Goal: Task Accomplishment & Management: Use online tool/utility

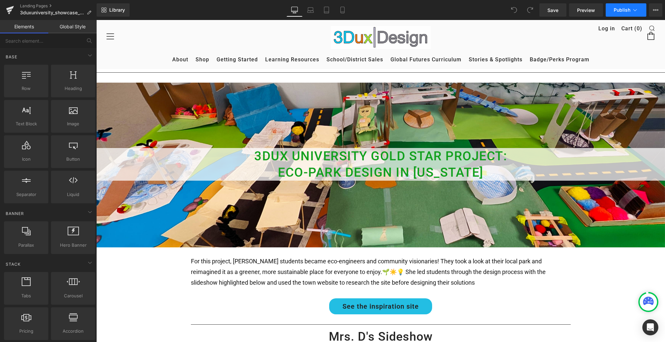
click at [635, 11] on icon at bounding box center [635, 10] width 7 height 7
click at [654, 11] on icon at bounding box center [655, 9] width 5 height 5
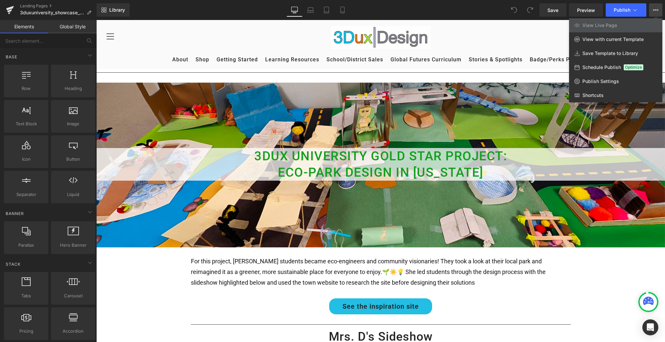
click at [653, 10] on button "View Live Page View with current Template Save Template to Library Schedule Pub…" at bounding box center [655, 9] width 13 height 13
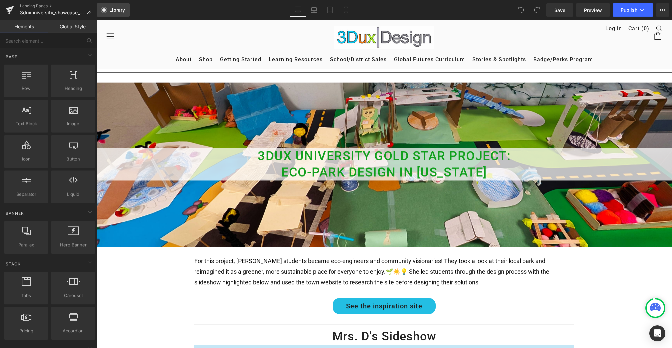
click at [112, 10] on span "Library" at bounding box center [117, 10] width 16 height 6
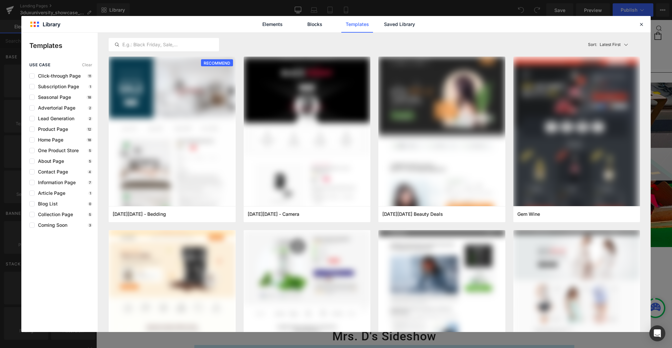
click at [50, 24] on div "Elements Blocks Templates Saved Library" at bounding box center [335, 24] width 629 height 16
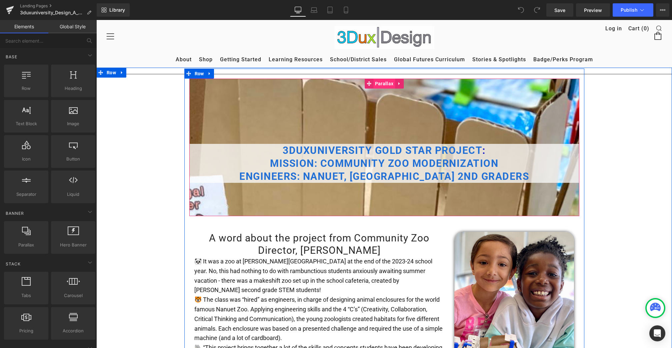
click at [381, 84] on span "Parallax" at bounding box center [384, 84] width 22 height 10
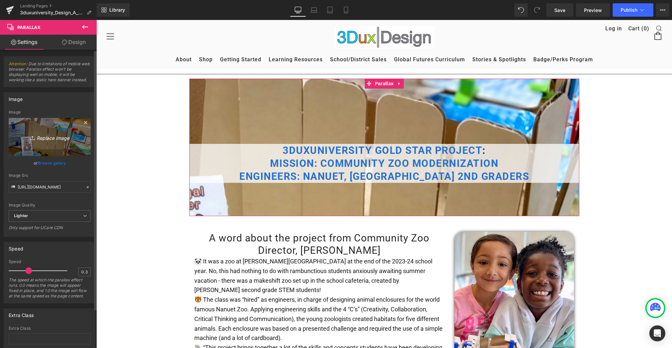
click at [49, 135] on icon "Replace Image" at bounding box center [49, 137] width 53 height 8
type input "C:\fakepath\Screenshot 2025-09-28 at 2.31.47 PM.png"
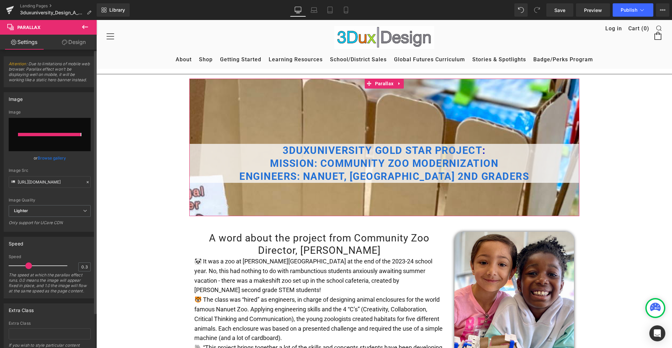
type input "https://ucarecdn.com/c8a6544d-44ba-4127-94ad-5160c9095328/-/format/auto/-/previ…"
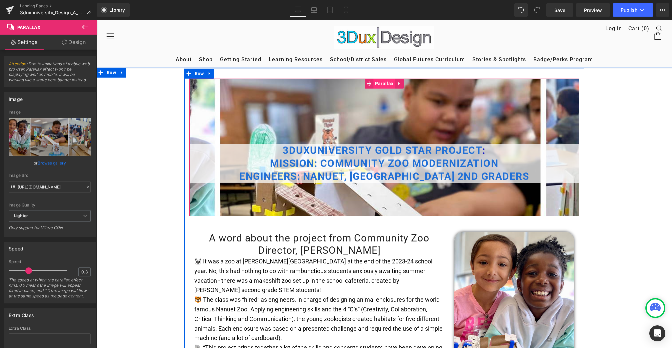
click at [379, 81] on span "Parallax" at bounding box center [384, 84] width 22 height 10
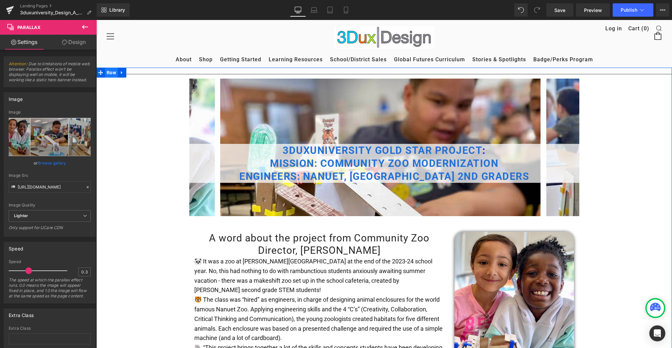
click at [110, 74] on span "Row" at bounding box center [111, 73] width 13 height 10
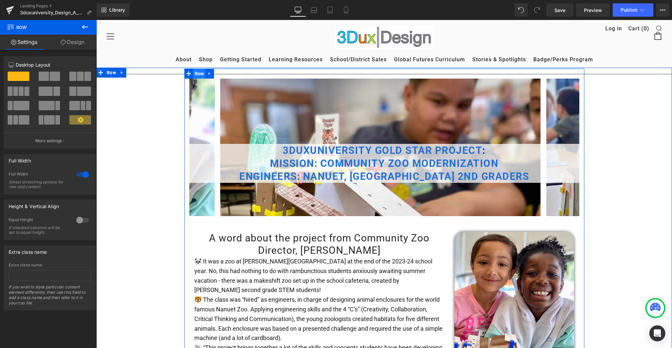
click at [198, 75] on span "Row" at bounding box center [199, 74] width 13 height 10
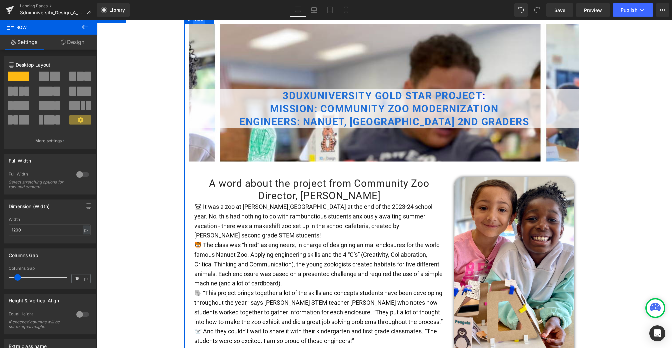
scroll to position [61, 0]
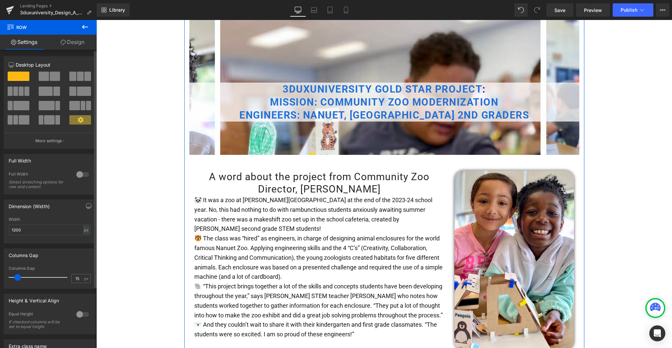
click at [79, 175] on div at bounding box center [83, 174] width 16 height 11
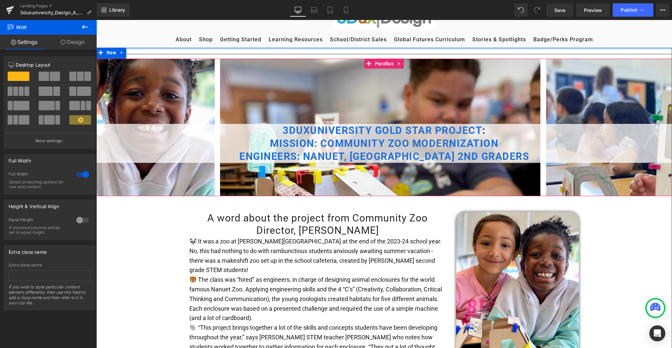
scroll to position [0, 0]
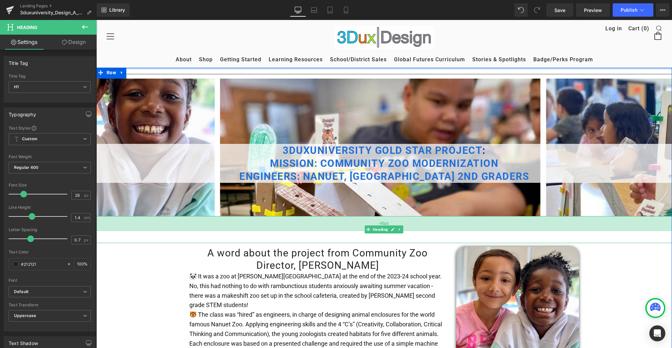
drag, startPoint x: 334, startPoint y: 216, endPoint x: 333, endPoint y: 229, distance: 12.7
click at [333, 229] on div "Heading 45px" at bounding box center [384, 229] width 576 height 27
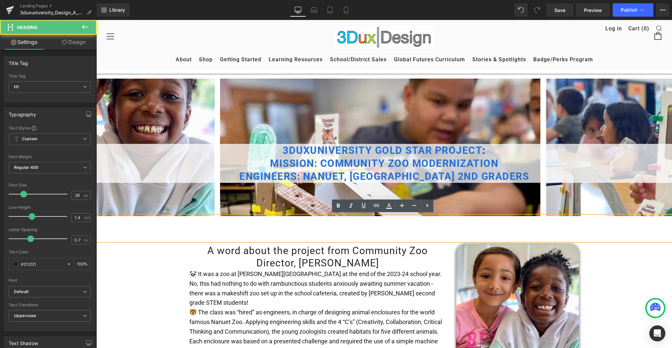
drag, startPoint x: 332, startPoint y: 216, endPoint x: 333, endPoint y: 231, distance: 15.0
click at [333, 231] on div at bounding box center [384, 228] width 576 height 25
click at [346, 239] on h1 at bounding box center [384, 235] width 576 height 12
drag, startPoint x: 346, startPoint y: 232, endPoint x: 345, endPoint y: 215, distance: 16.7
click at [345, 216] on div at bounding box center [384, 228] width 576 height 25
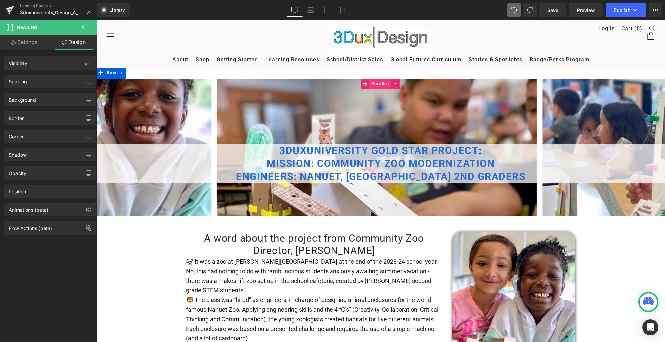
click at [381, 85] on span "Parallax" at bounding box center [381, 84] width 22 height 10
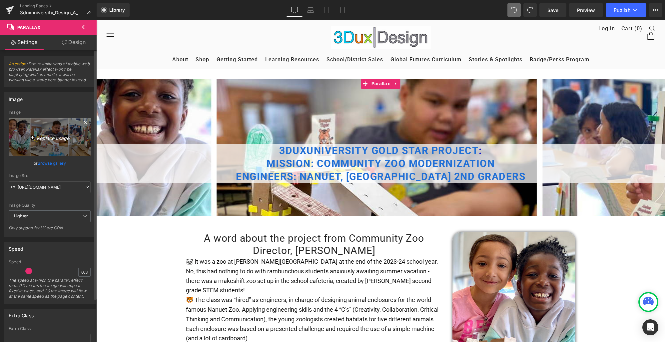
click at [54, 140] on icon "Replace Image" at bounding box center [49, 137] width 53 height 8
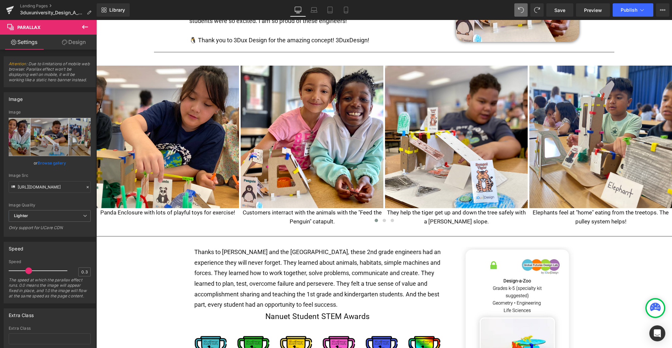
scroll to position [377, 0]
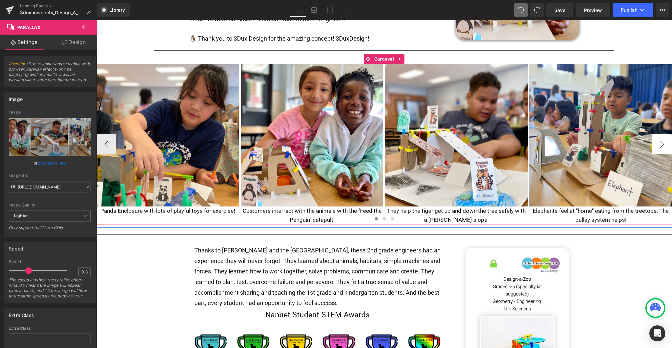
click at [662, 141] on button "›" at bounding box center [662, 144] width 20 height 20
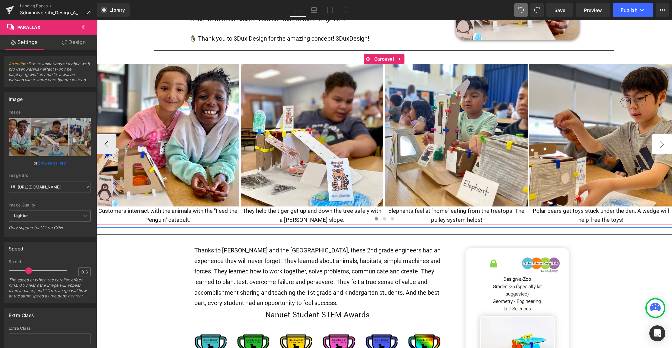
click at [662, 141] on button "›" at bounding box center [662, 144] width 20 height 20
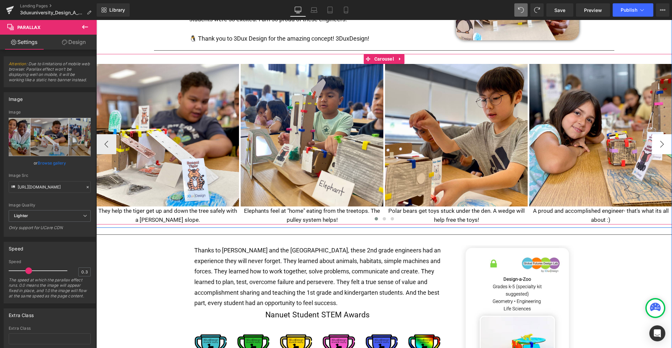
click at [662, 141] on button "›" at bounding box center [662, 144] width 20 height 20
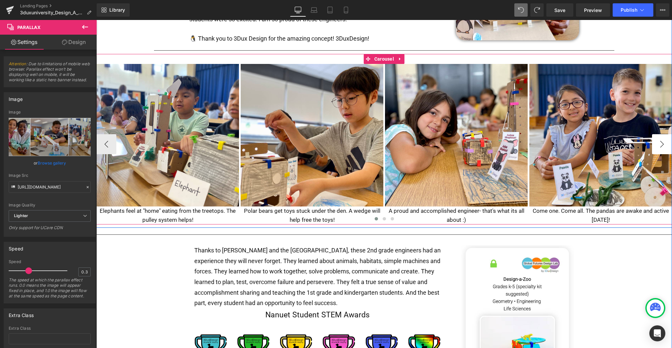
click at [662, 141] on button "›" at bounding box center [662, 144] width 20 height 20
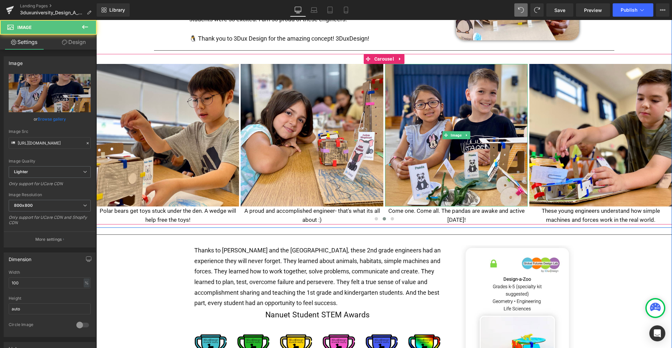
drag, startPoint x: 333, startPoint y: 138, endPoint x: 701, endPoint y: 131, distance: 368.0
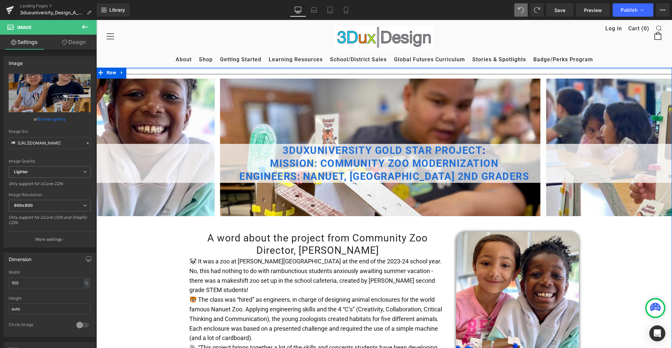
scroll to position [0, 0]
click at [362, 88] on div at bounding box center [384, 148] width 576 height 138
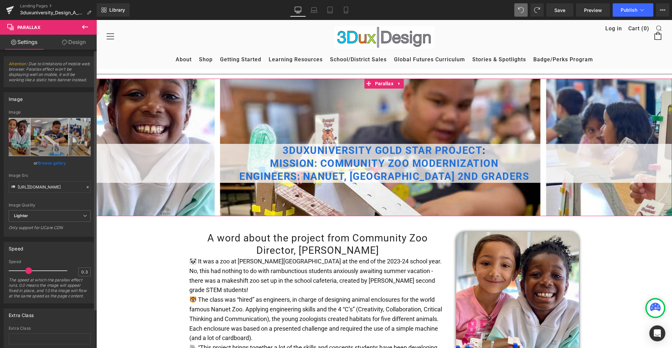
click at [47, 161] on link "Browse gallery" at bounding box center [52, 163] width 28 height 12
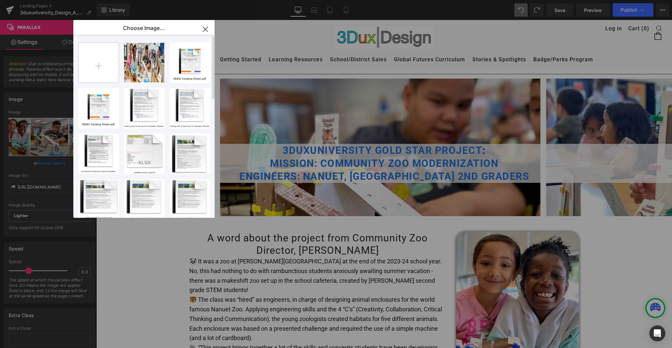
click at [107, 67] on input "file" at bounding box center [99, 63] width 40 height 40
type input "C:\fakepath\Untitled-1.jpg"
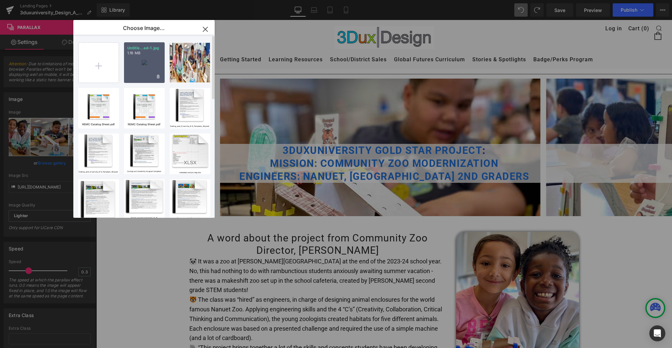
click at [150, 56] on div "Untitle...ed-1.jpg 1.16 MB" at bounding box center [144, 62] width 41 height 41
type input "https://ucarecdn.com/3b726d8b-e05e-48d7-81df-254ba4a645a4/-/format/auto/-/previ…"
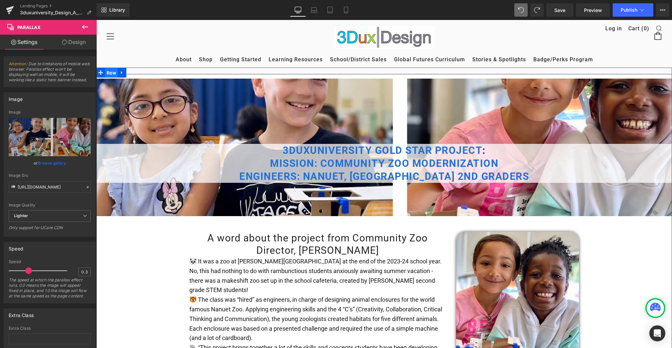
click at [109, 72] on span "Row" at bounding box center [111, 73] width 13 height 10
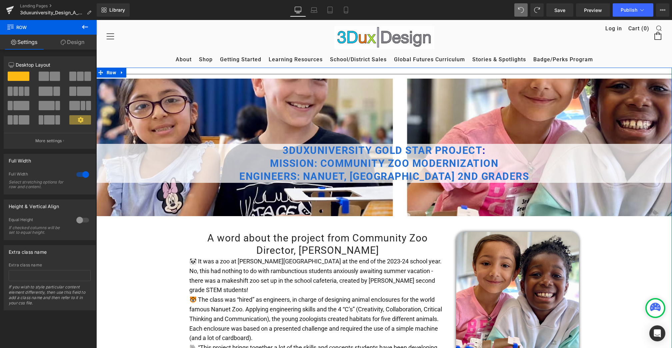
click at [82, 176] on div at bounding box center [83, 174] width 16 height 11
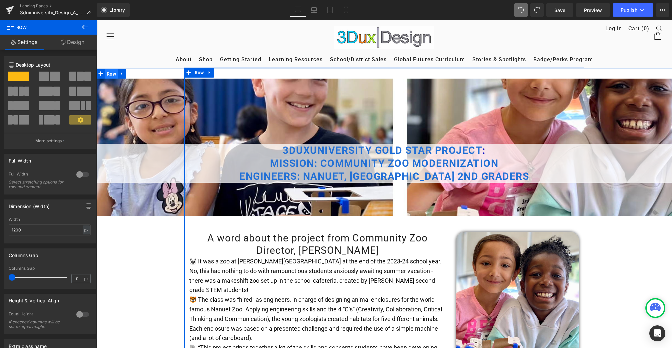
click at [111, 72] on span "Row" at bounding box center [111, 74] width 13 height 10
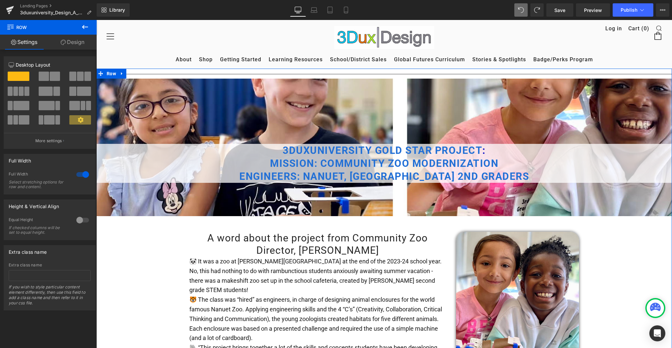
click at [83, 175] on div at bounding box center [83, 174] width 16 height 11
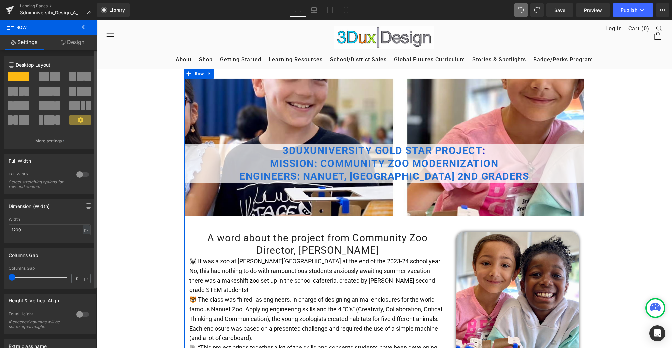
click at [77, 175] on div at bounding box center [83, 174] width 16 height 11
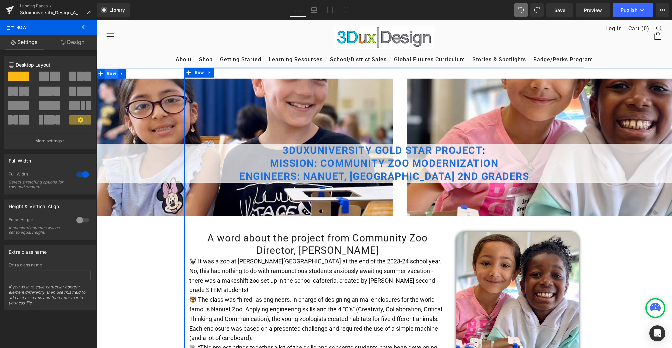
click at [113, 74] on span "Row" at bounding box center [111, 74] width 13 height 10
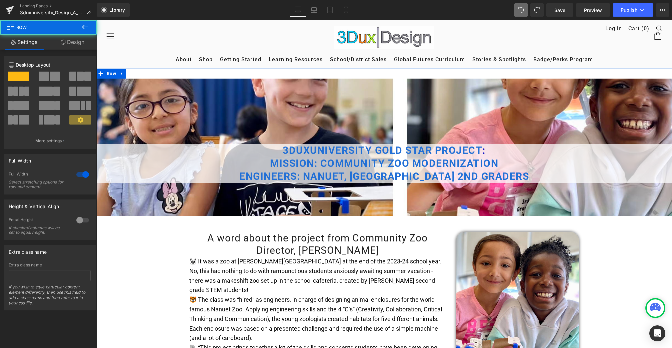
click at [76, 40] on link "Design" at bounding box center [72, 42] width 48 height 15
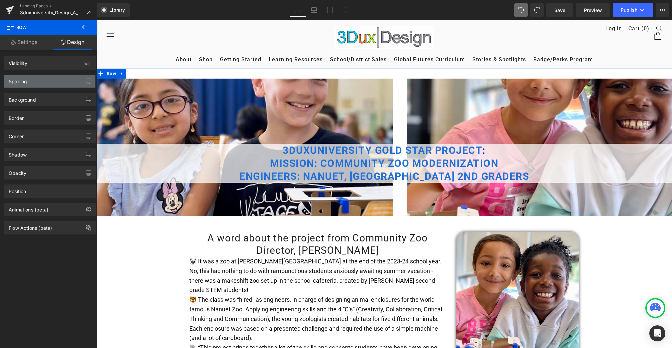
click at [44, 84] on div "Spacing" at bounding box center [49, 81] width 91 height 13
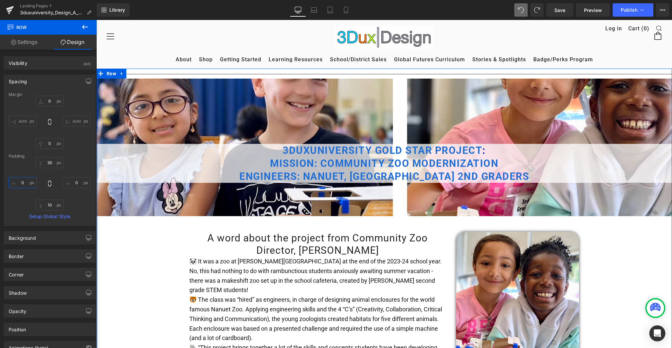
click at [19, 182] on input "0" at bounding box center [23, 182] width 28 height 11
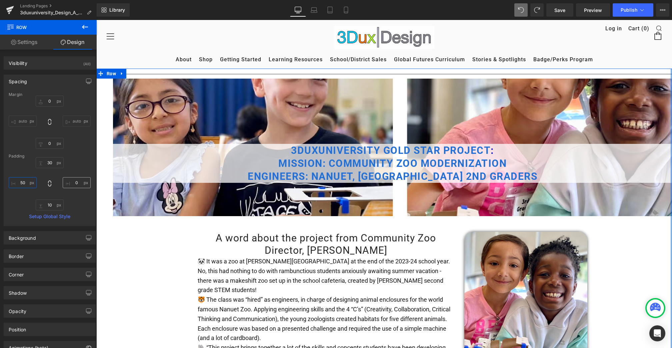
type input "50"
click at [71, 183] on input "0" at bounding box center [77, 182] width 28 height 11
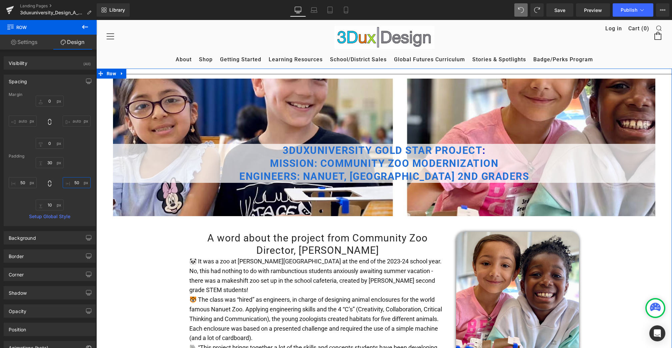
click at [69, 183] on input "50" at bounding box center [77, 182] width 28 height 11
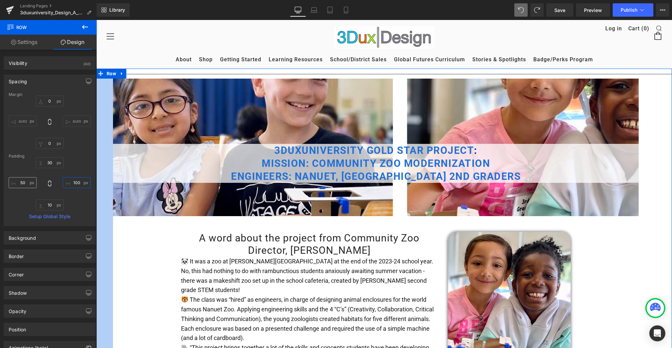
type input "100"
click at [22, 183] on input "50" at bounding box center [23, 182] width 28 height 11
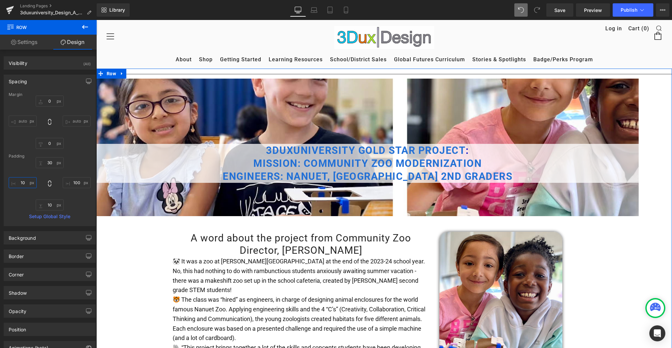
type input "100"
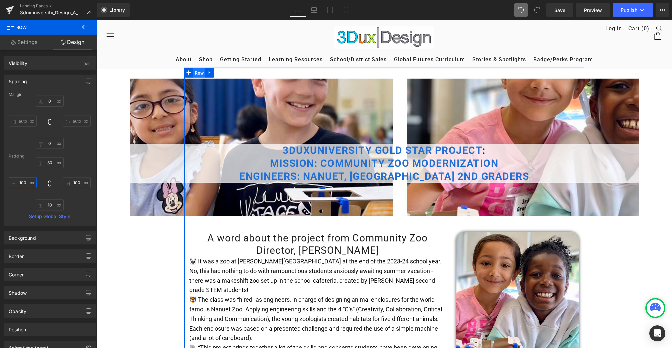
click at [196, 70] on span "Row" at bounding box center [199, 73] width 13 height 10
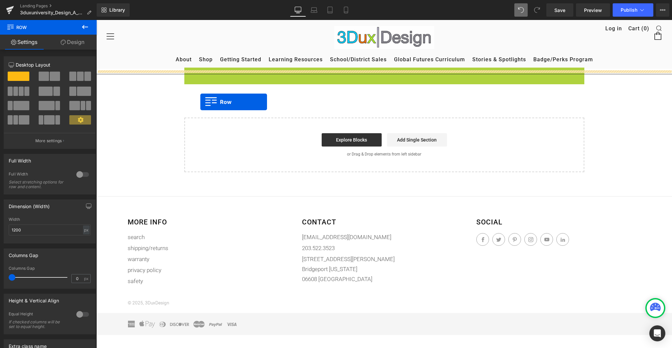
drag, startPoint x: 197, startPoint y: 70, endPoint x: 200, endPoint y: 102, distance: 32.2
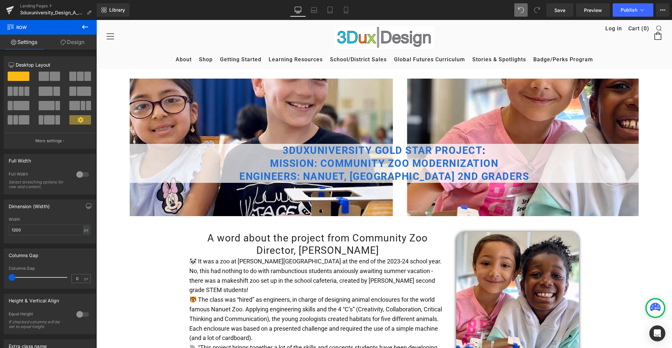
click at [87, 29] on icon at bounding box center [85, 27] width 8 height 8
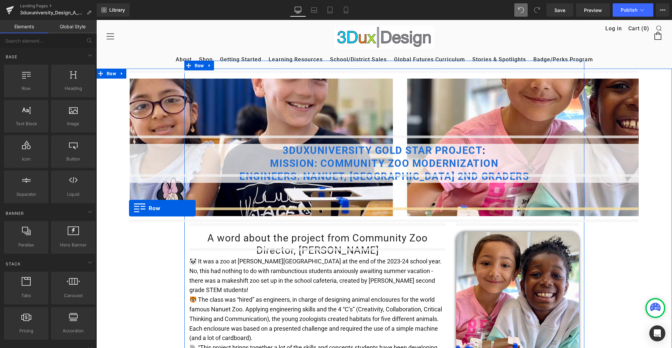
drag, startPoint x: 123, startPoint y: 96, endPoint x: 129, endPoint y: 208, distance: 112.1
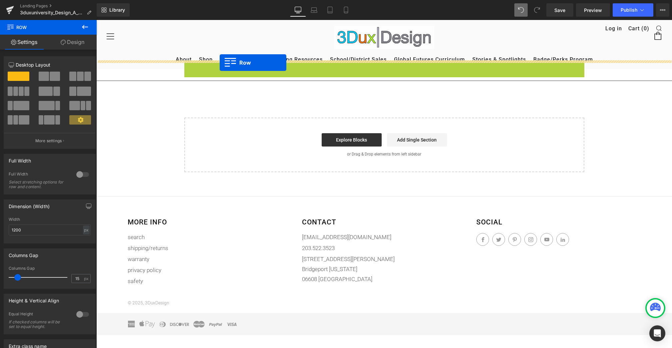
drag, startPoint x: 186, startPoint y: 64, endPoint x: 220, endPoint y: 63, distance: 33.7
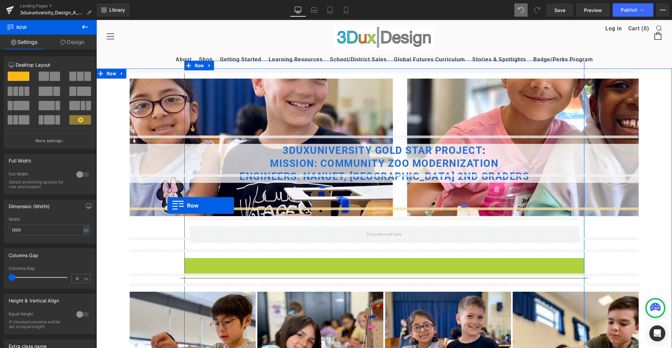
drag, startPoint x: 187, startPoint y: 255, endPoint x: 167, endPoint y: 206, distance: 52.9
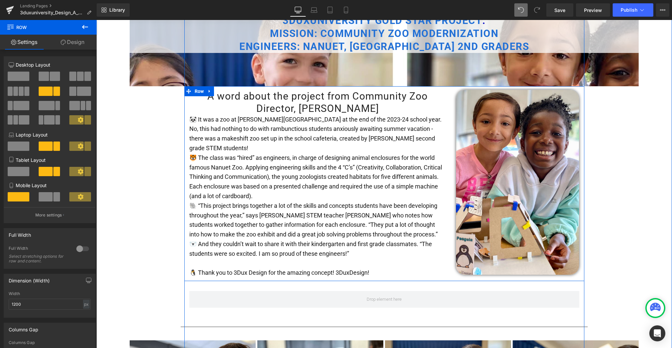
scroll to position [118, 0]
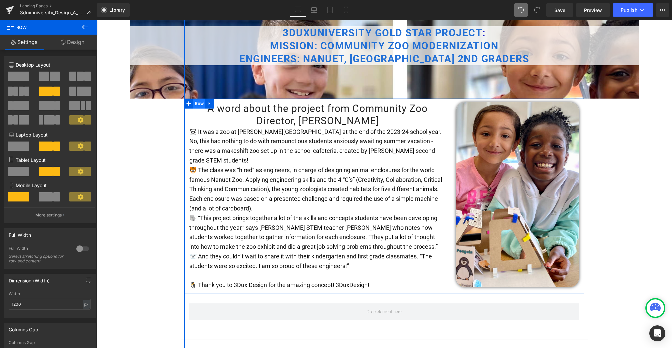
click at [198, 99] on span "Row" at bounding box center [199, 104] width 13 height 10
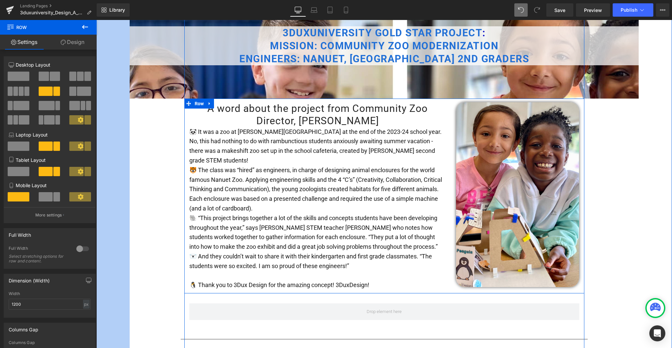
click at [79, 251] on div at bounding box center [83, 249] width 16 height 11
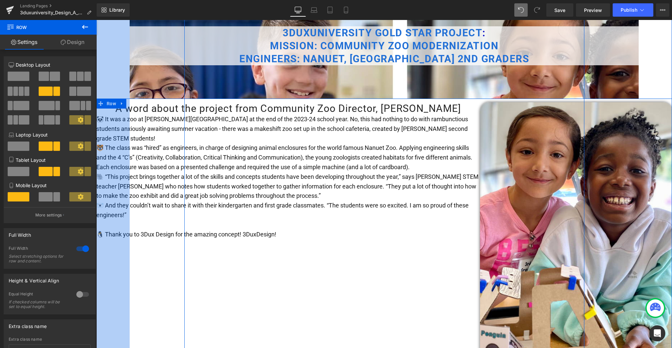
click at [78, 40] on link "Design" at bounding box center [72, 42] width 48 height 15
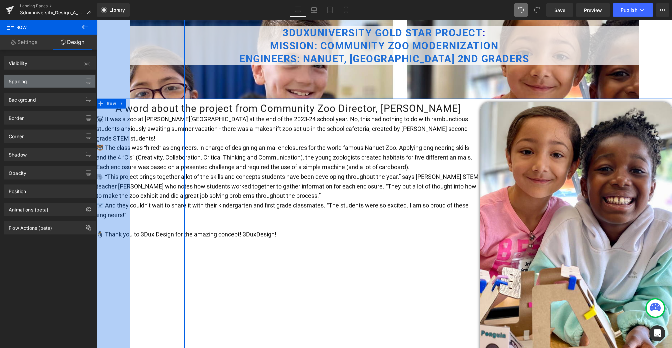
click at [43, 81] on div "Spacing" at bounding box center [49, 81] width 91 height 13
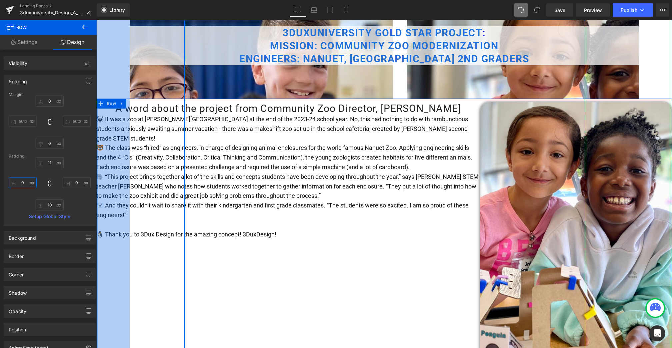
click at [19, 183] on input "0" at bounding box center [23, 182] width 28 height 11
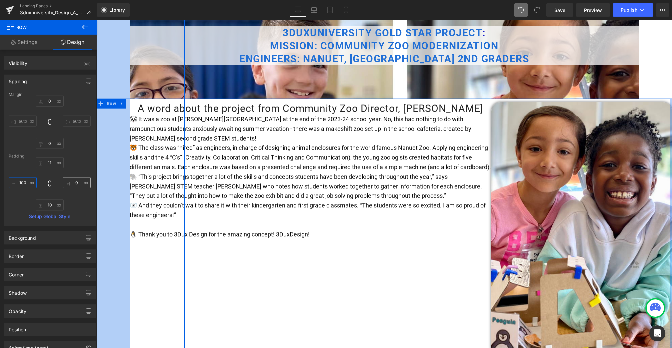
type input "100"
click at [69, 184] on input "0" at bounding box center [77, 182] width 28 height 11
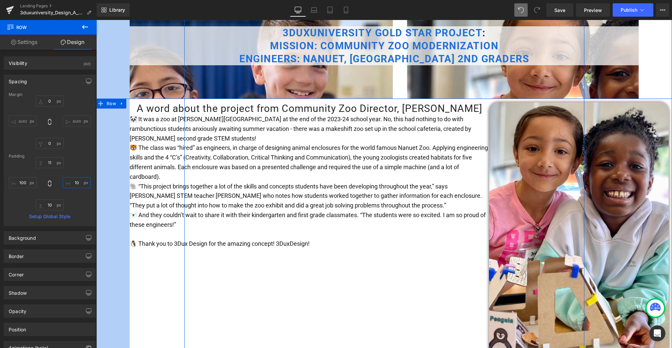
type input "100"
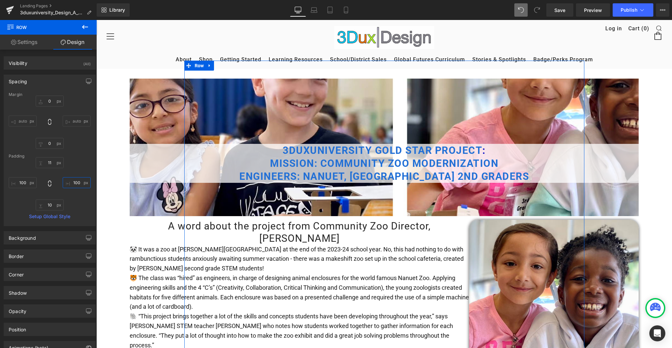
scroll to position [0, 0]
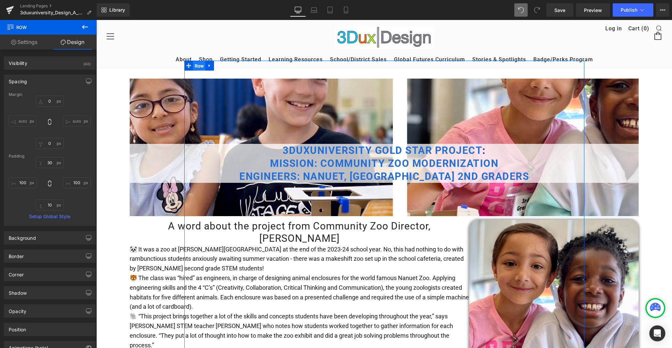
click at [198, 66] on span "Row" at bounding box center [199, 66] width 13 height 10
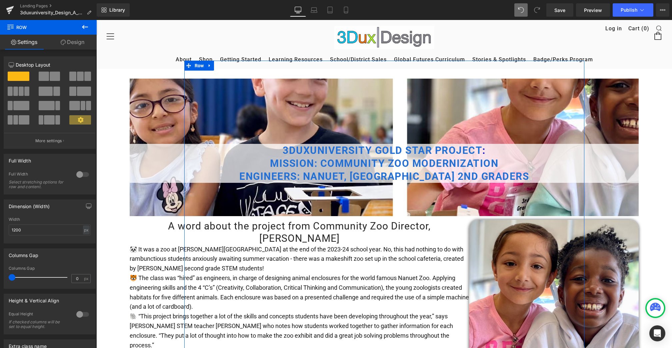
click at [78, 173] on div at bounding box center [83, 174] width 16 height 11
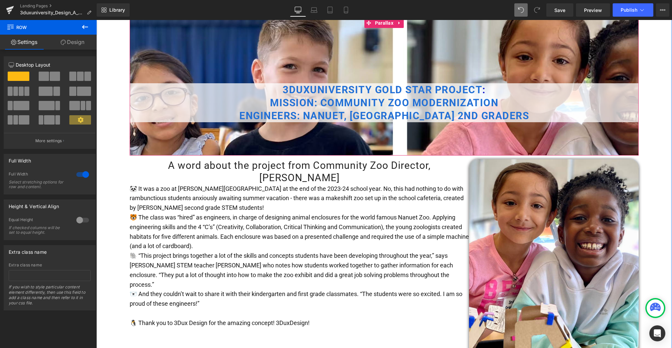
scroll to position [75, 0]
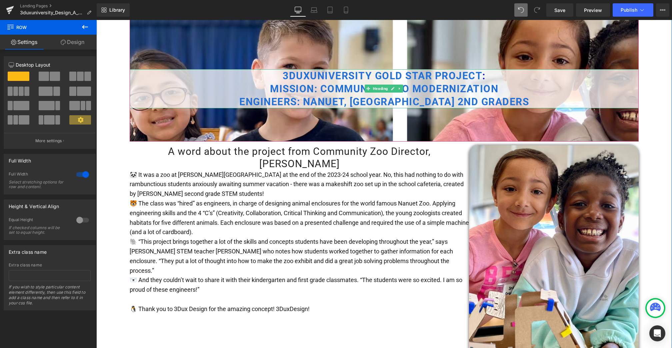
click at [323, 70] on span "3DUXUNIVERSITY GOLD STAR PROJECT" at bounding box center [383, 76] width 200 height 12
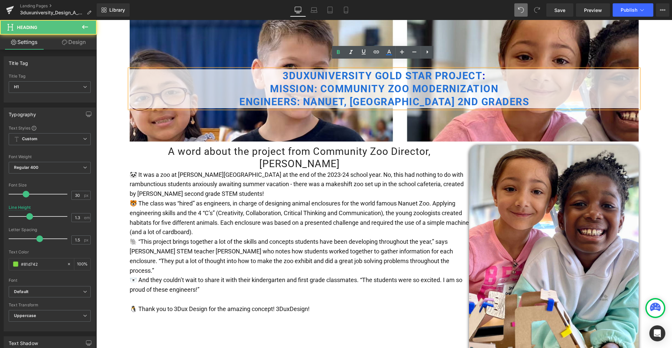
click at [277, 69] on h1 "3DUXUNIVERSITY GOLD STAR PROJECT :" at bounding box center [384, 75] width 509 height 13
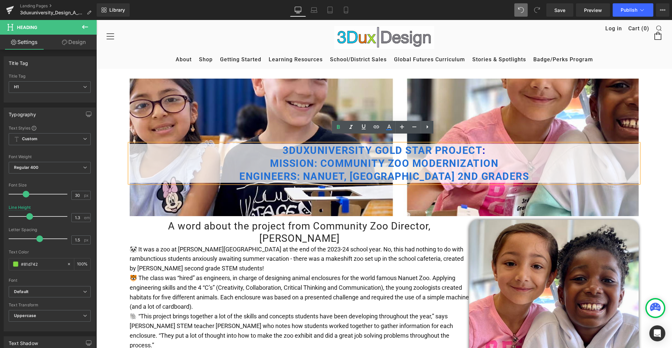
scroll to position [0, 0]
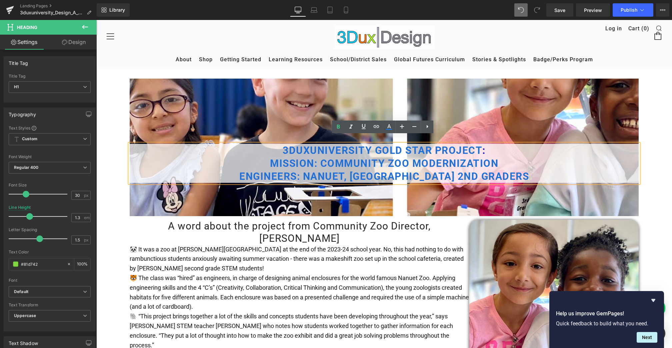
click at [278, 144] on h1 "3DUXUNIVERSITY GOLD STAR PROJECT :" at bounding box center [384, 150] width 509 height 13
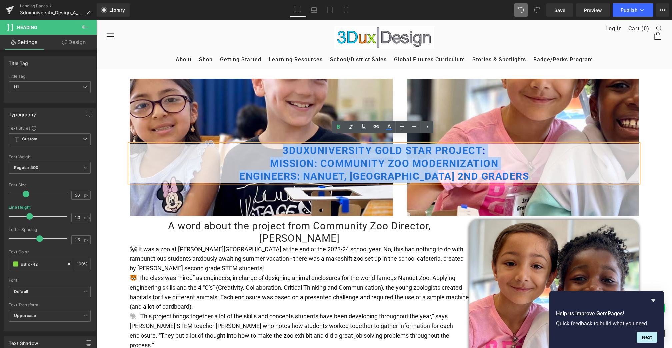
drag, startPoint x: 278, startPoint y: 142, endPoint x: 482, endPoint y: 169, distance: 206.1
click at [482, 169] on div "3DUXUNIVERSITY GOLD STAR PROJECT : Mission: Community zoo modernization Enginee…" at bounding box center [384, 163] width 509 height 39
paste div
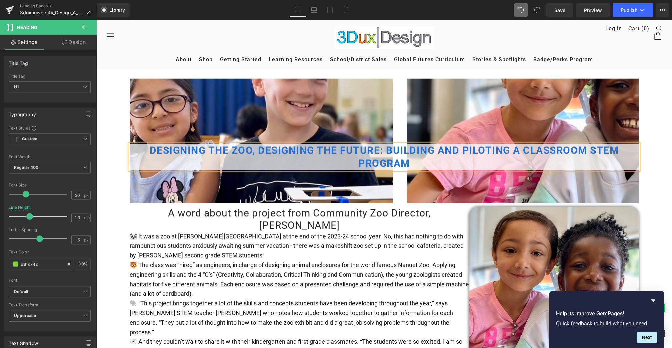
click at [385, 145] on b "Designing the Zoo, Designing the Future: Building and Piloting a Classroom STEM…" at bounding box center [384, 157] width 469 height 25
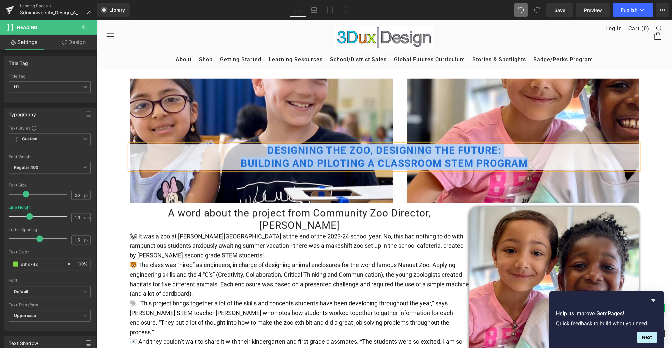
drag, startPoint x: 256, startPoint y: 139, endPoint x: 588, endPoint y: 167, distance: 332.4
click at [587, 167] on div "Designing the Zoo, Designing the Future: Building and Piloting a Classroom STEM…" at bounding box center [384, 141] width 509 height 125
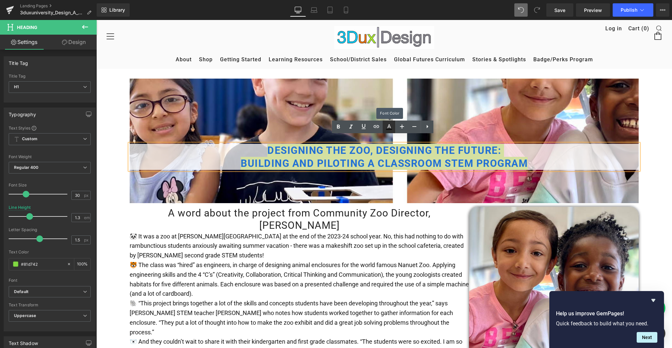
click at [389, 123] on icon at bounding box center [389, 127] width 8 height 8
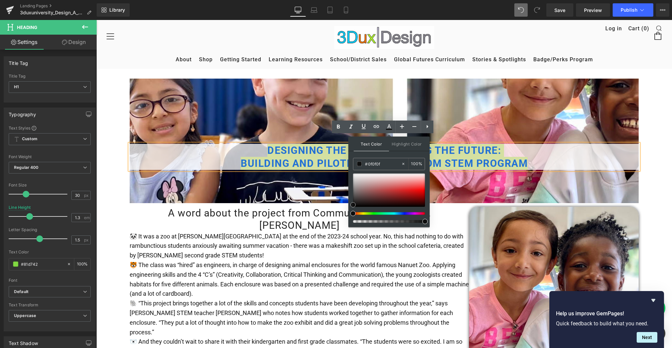
click at [354, 203] on span at bounding box center [352, 204] width 5 height 5
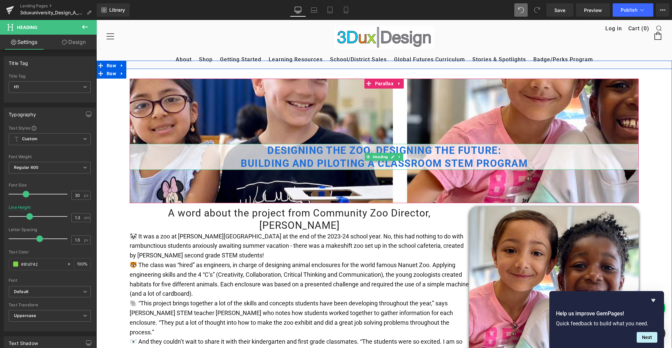
click at [260, 144] on h1 "Designing the Zoo, Designing the Future:" at bounding box center [384, 150] width 509 height 13
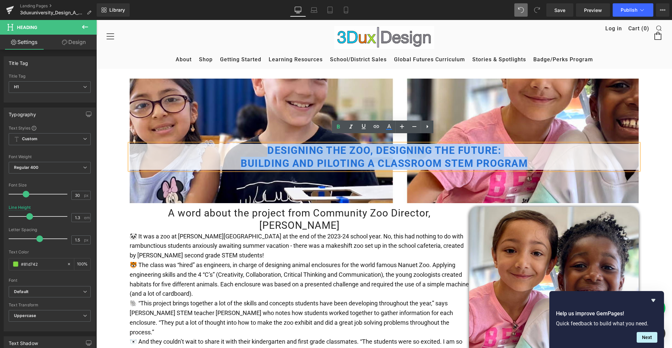
drag, startPoint x: 260, startPoint y: 139, endPoint x: 530, endPoint y: 157, distance: 270.2
click at [530, 157] on div "Designing the Zoo, Designing the Future: Building and Piloting a Classroom STEM…" at bounding box center [384, 157] width 509 height 26
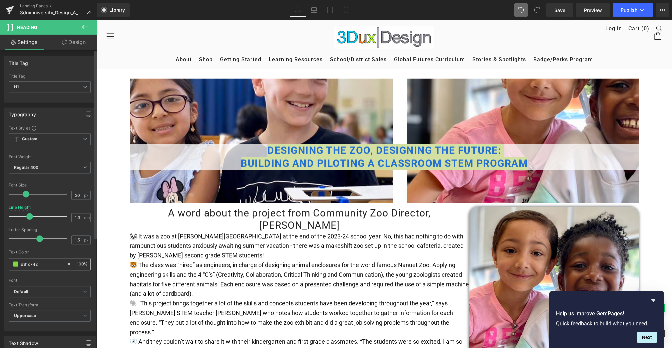
click at [17, 262] on span at bounding box center [15, 264] width 5 height 5
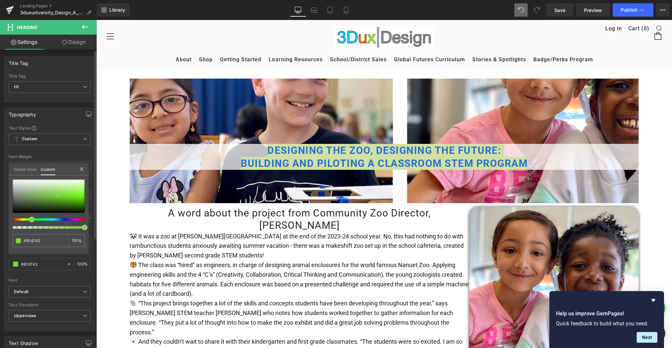
type input "#80d542"
type input "#78cb3d"
type input "#42602e"
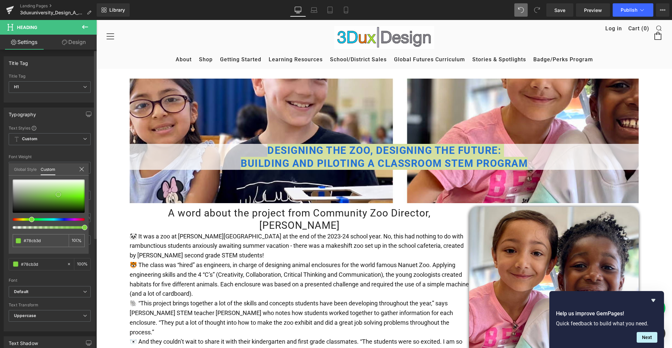
type input "#42602e"
type input "#39502a"
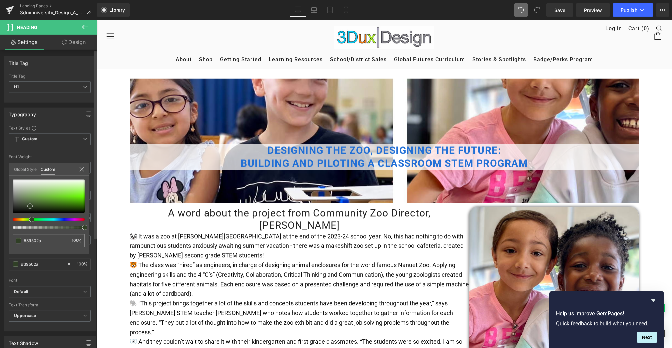
type input "#344629"
type input "#303e27"
type input "#242c20"
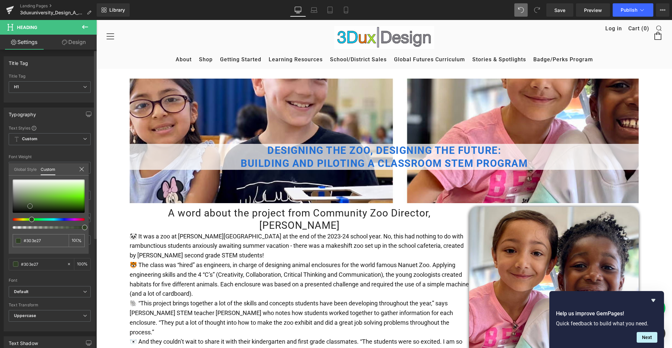
type input "#242c20"
type input "#0a0a09"
type input "#070707"
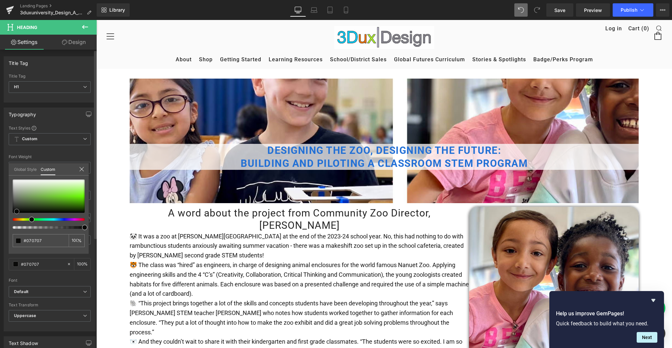
type input "#050505"
type input "#000000"
type input "#050505"
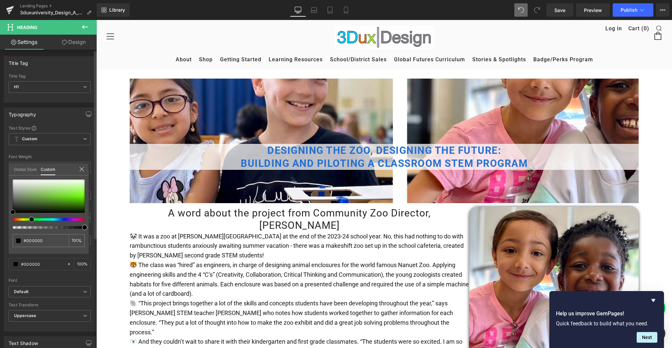
type input "#050505"
type input "#070707"
type input "#0a0a0a"
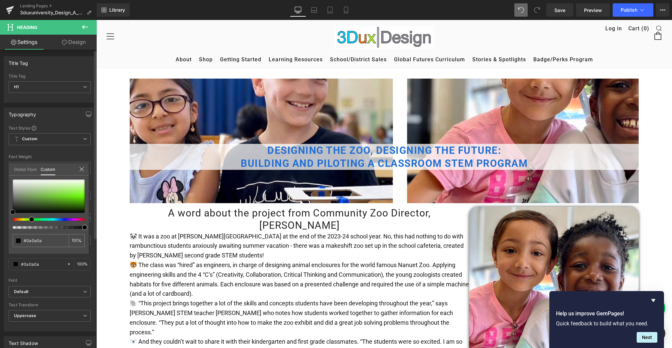
type input "#0f0f0f"
type input "#111111"
type input "#141414"
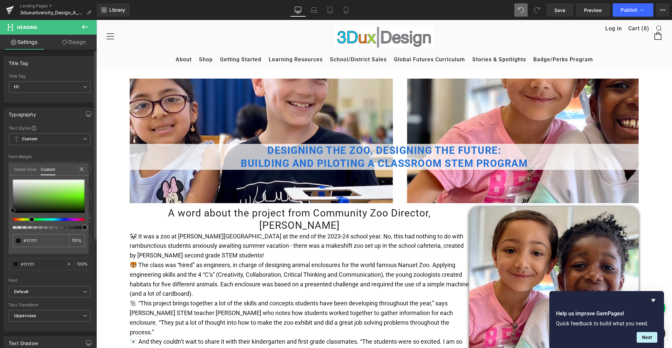
type input "#141414"
type input "#191919"
type input "#1c1c1b"
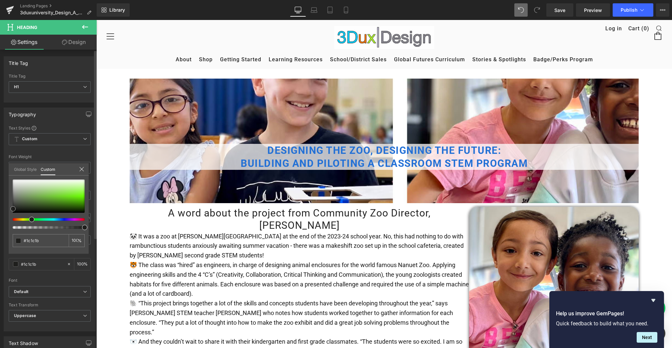
type input "#1e1e1e"
type input "#232323"
drag, startPoint x: 60, startPoint y: 194, endPoint x: 14, endPoint y: 208, distance: 48.8
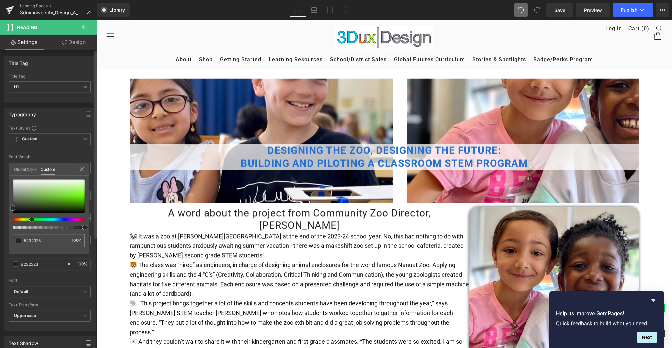
click at [14, 207] on span at bounding box center [12, 208] width 5 height 5
type input "#191900"
click at [81, 211] on div at bounding box center [49, 196] width 72 height 33
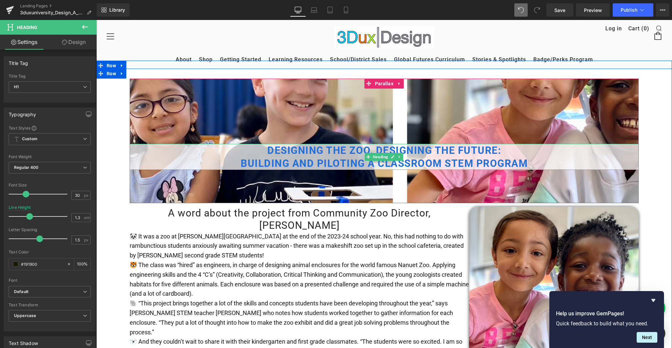
click at [261, 144] on h1 "Designing the Zoo, Designing the Future:" at bounding box center [384, 150] width 509 height 13
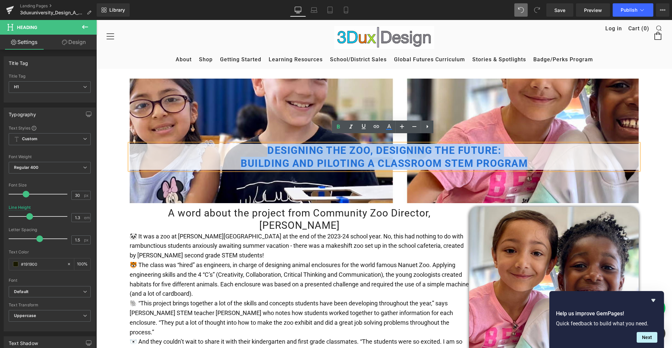
drag, startPoint x: 261, startPoint y: 140, endPoint x: 542, endPoint y: 160, distance: 281.6
click at [542, 161] on div "Designing the Zoo, Designing the Future: Building and Piloting a Classroom STEM…" at bounding box center [384, 157] width 509 height 26
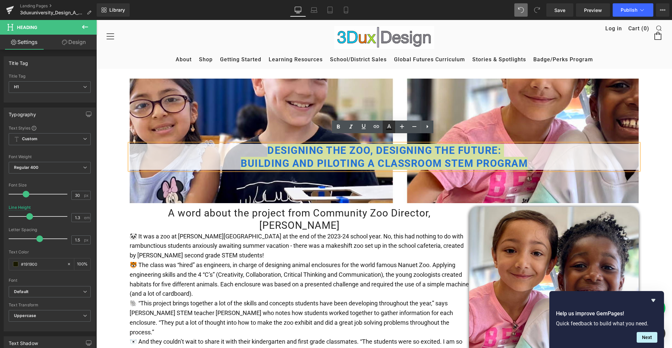
click at [388, 127] on icon at bounding box center [389, 126] width 4 height 4
type input "100"
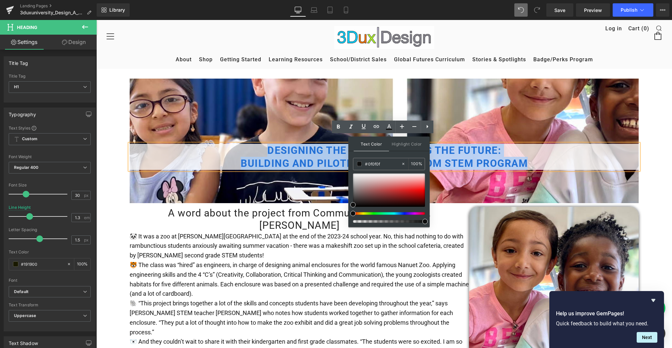
click at [473, 157] on h1 "Building and Piloting a Classroom STEM Program" at bounding box center [384, 163] width 509 height 13
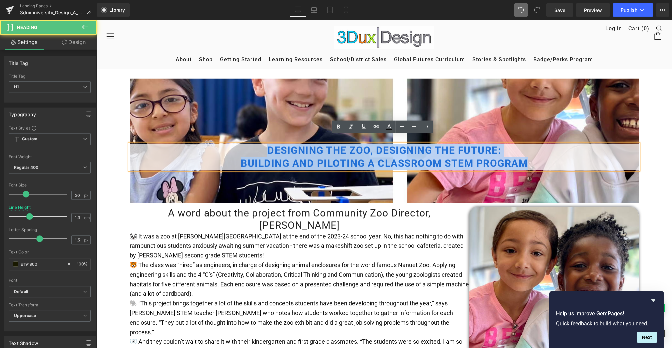
drag, startPoint x: 492, startPoint y: 140, endPoint x: 258, endPoint y: 140, distance: 233.6
click at [258, 144] on h1 "Designing the Zoo, Designing the Future:" at bounding box center [384, 150] width 509 height 13
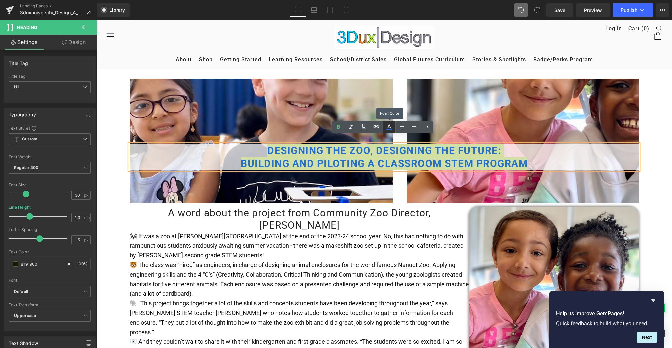
click at [390, 127] on icon at bounding box center [389, 127] width 8 height 8
type input "#2270d6"
type input "100"
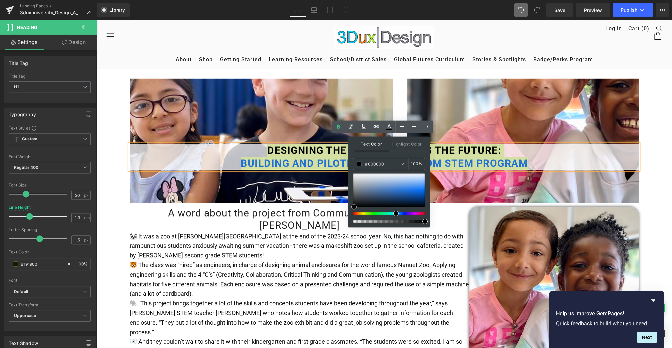
click at [354, 207] on div at bounding box center [389, 190] width 72 height 33
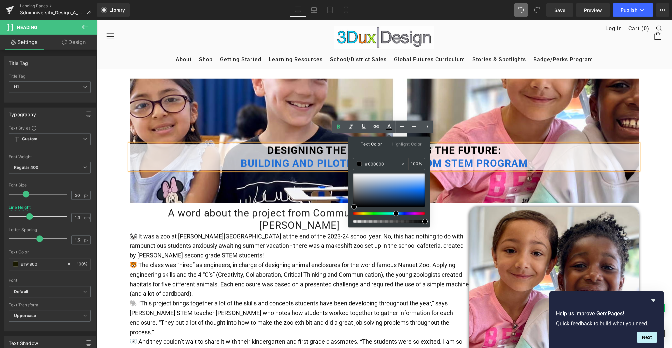
click at [470, 158] on b "Building and Piloting a Classroom STEM Program" at bounding box center [384, 164] width 287 height 12
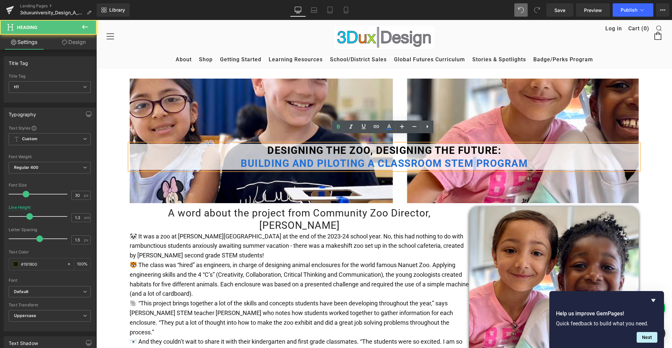
click at [470, 158] on b "Building and Piloting a Classroom STEM Program" at bounding box center [384, 164] width 287 height 12
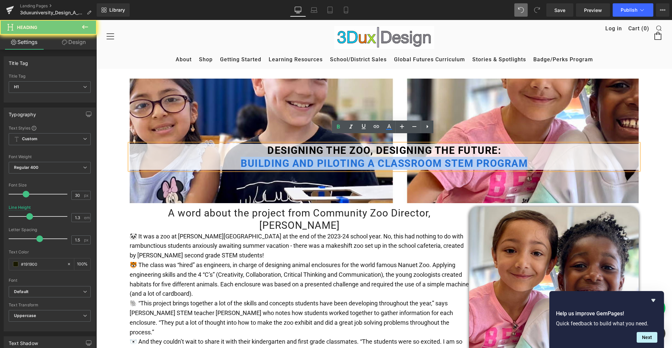
click at [470, 158] on b "Building and Piloting a Classroom STEM Program" at bounding box center [384, 164] width 287 height 12
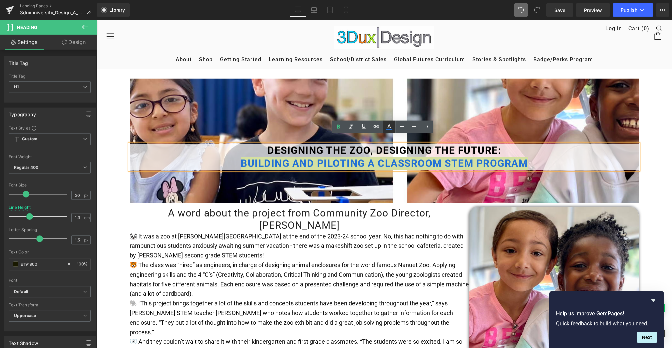
click at [391, 125] on icon at bounding box center [389, 127] width 8 height 8
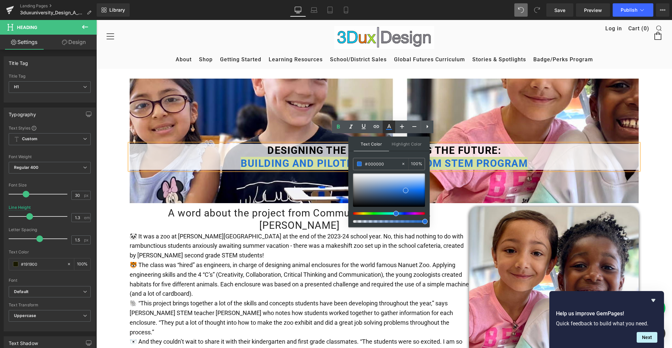
type input "#2270d6"
type input "100"
type input "#0a0a0a"
click at [354, 205] on div at bounding box center [389, 190] width 72 height 33
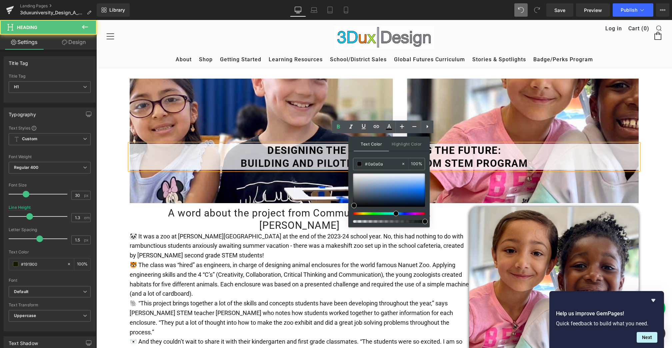
click at [494, 145] on b "Designing the Zoo, Designing the Future:" at bounding box center [384, 151] width 234 height 12
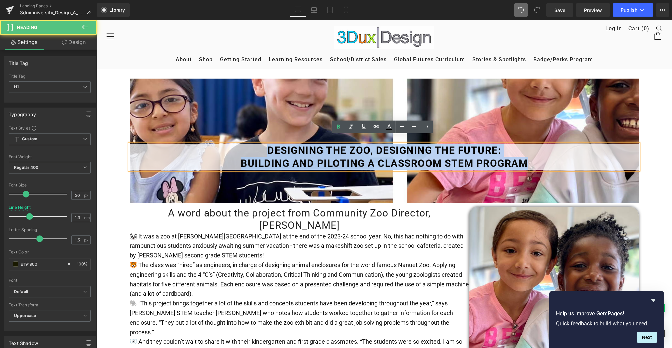
drag, startPoint x: 531, startPoint y: 154, endPoint x: 252, endPoint y: 141, distance: 279.5
click at [252, 144] on div "Designing the Zoo, Designing the Future: Building and Piloting a Classroom STEM…" at bounding box center [384, 157] width 509 height 26
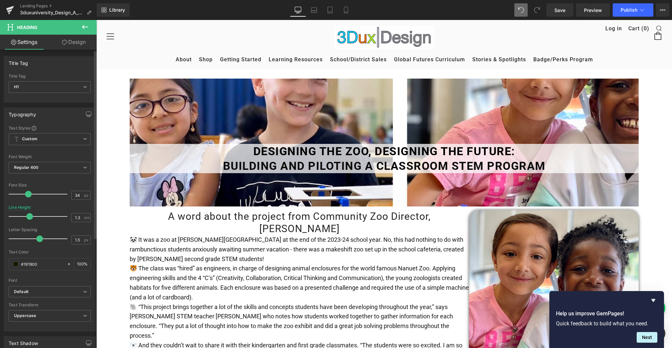
type input "35"
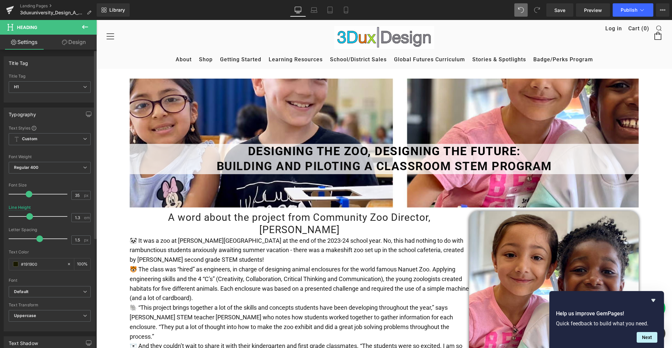
click at [29, 194] on span at bounding box center [29, 194] width 7 height 7
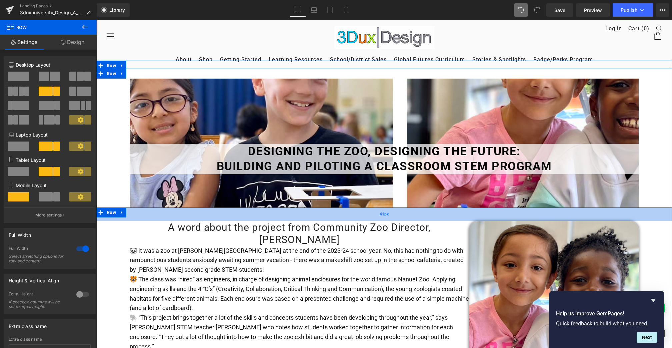
drag, startPoint x: 289, startPoint y: 199, endPoint x: 288, endPoint y: 210, distance: 10.4
click at [288, 210] on div "41px" at bounding box center [384, 215] width 576 height 14
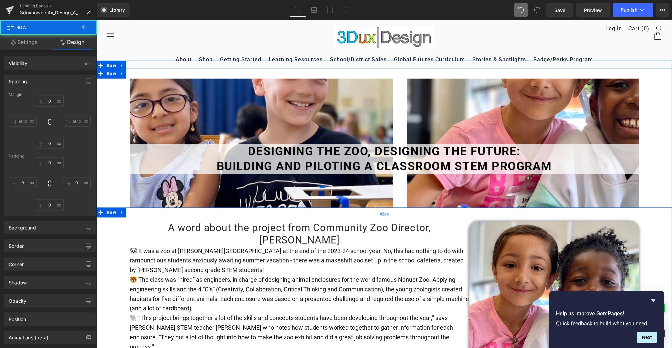
type input "0"
type input "42"
type input "100"
type input "10"
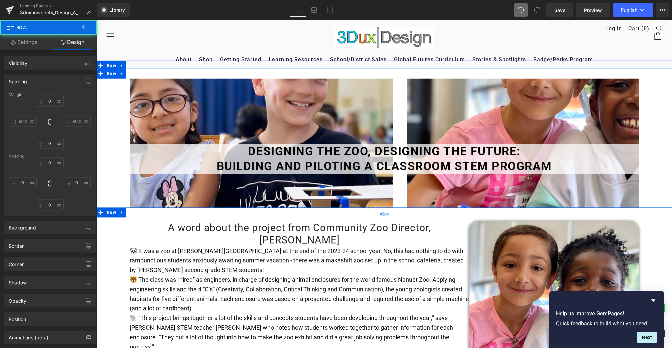
type input "100"
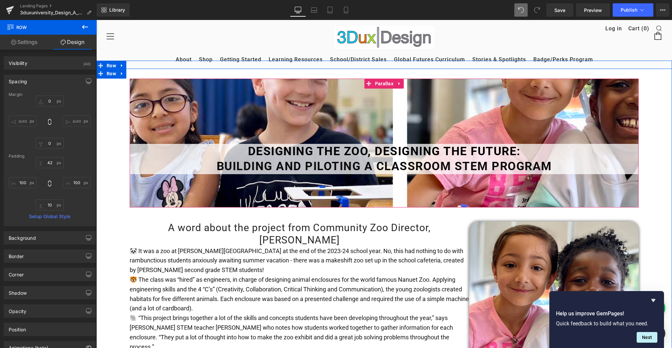
click at [300, 188] on div at bounding box center [384, 143] width 509 height 129
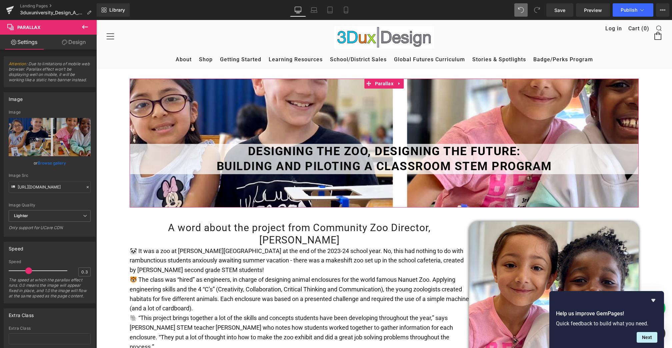
click at [78, 41] on link "Design" at bounding box center [74, 42] width 48 height 15
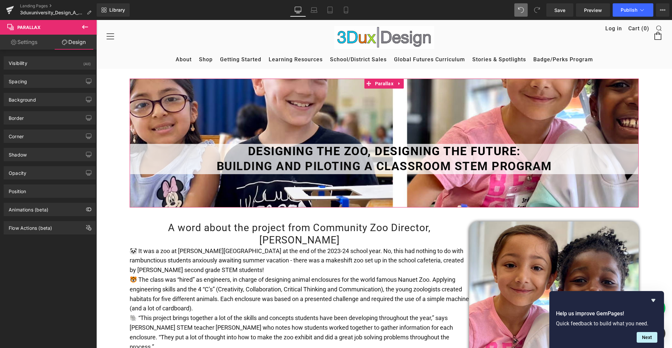
click at [78, 41] on link "Design" at bounding box center [74, 42] width 48 height 15
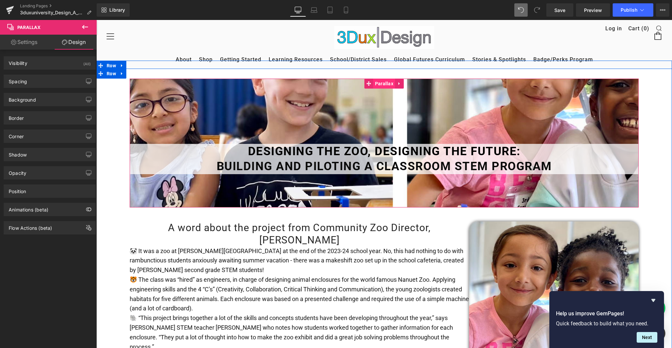
click at [386, 79] on span "Parallax" at bounding box center [384, 84] width 22 height 10
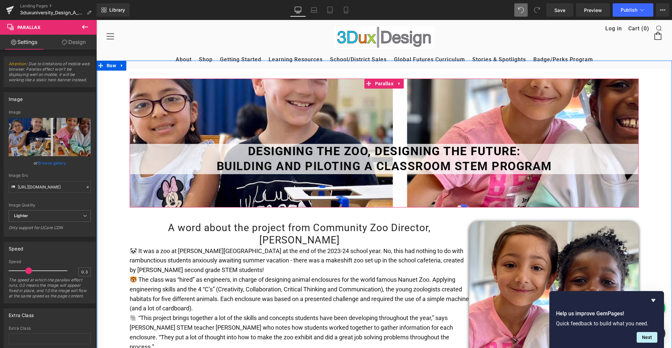
click at [73, 43] on link "Design" at bounding box center [74, 42] width 48 height 15
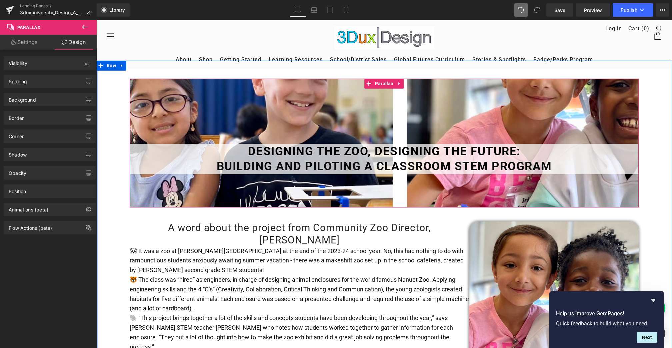
type input "0"
type input "196"
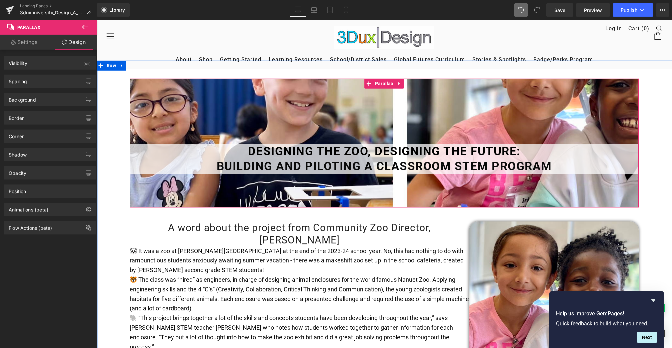
type input "0"
type input "100"
type input "0"
click at [34, 81] on div "Spacing" at bounding box center [49, 81] width 91 height 13
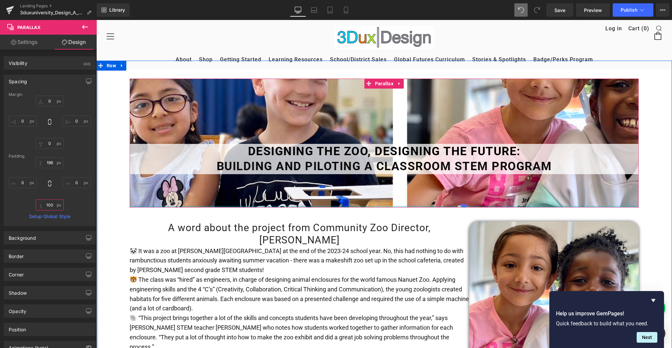
click at [48, 205] on input "100" at bounding box center [50, 205] width 28 height 11
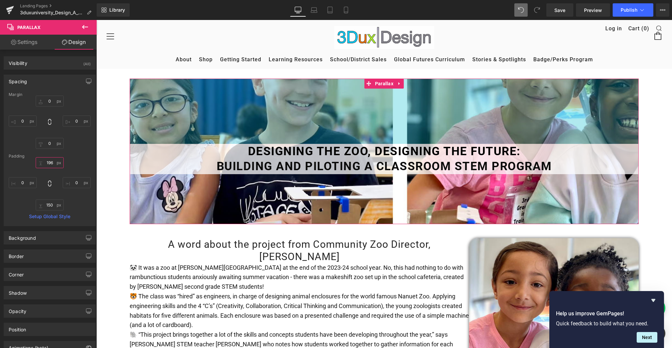
click at [51, 163] on input "196" at bounding box center [50, 162] width 28 height 11
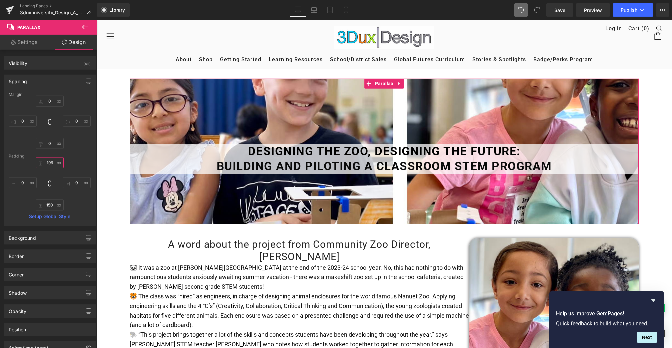
click at [51, 163] on input "196" at bounding box center [50, 162] width 28 height 11
click at [43, 163] on input "196" at bounding box center [50, 162] width 28 height 11
click at [45, 163] on input "196" at bounding box center [50, 162] width 28 height 11
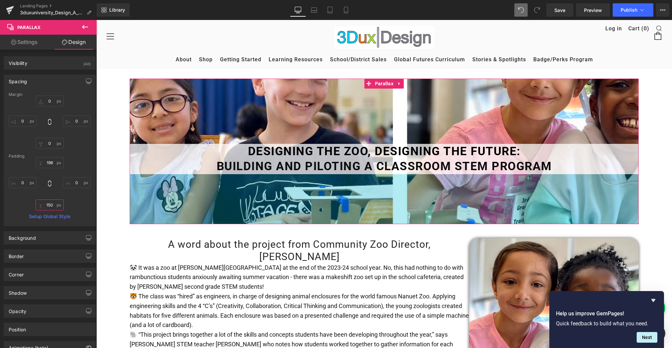
drag, startPoint x: 47, startPoint y: 206, endPoint x: 54, endPoint y: 206, distance: 7.3
click at [54, 206] on input "150" at bounding box center [50, 205] width 28 height 11
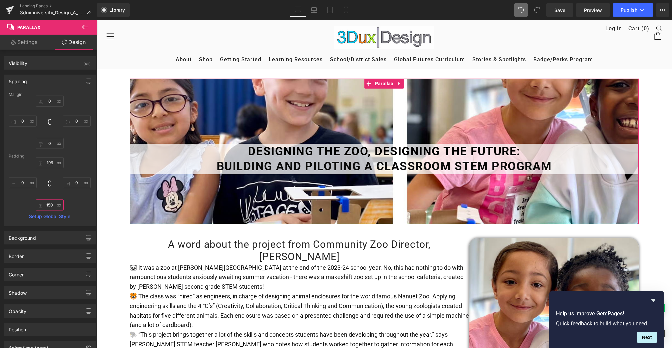
type input "1"
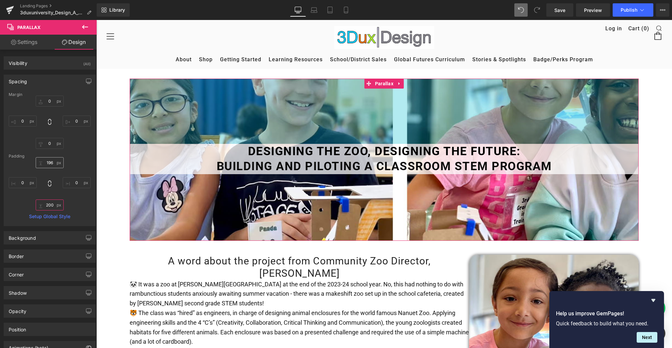
type input "200"
click at [51, 160] on input "196" at bounding box center [50, 162] width 28 height 11
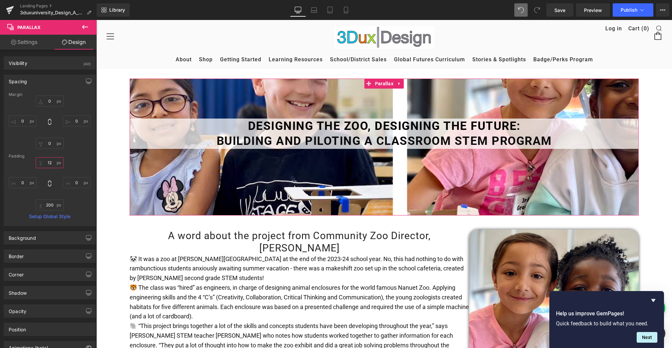
type input "1"
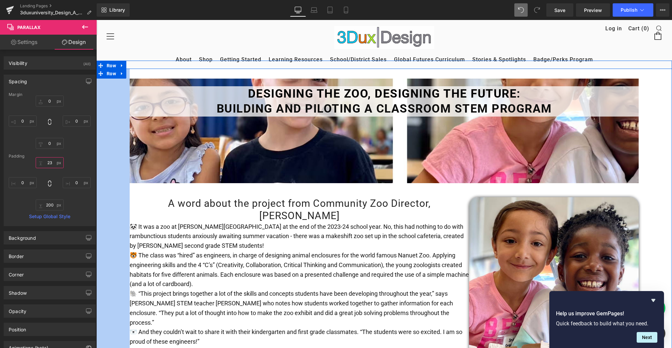
type input "2"
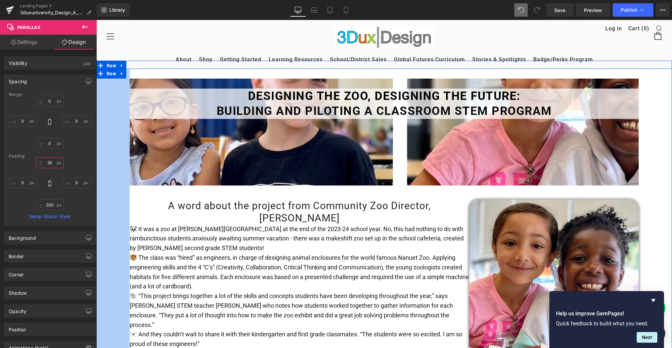
type input "300"
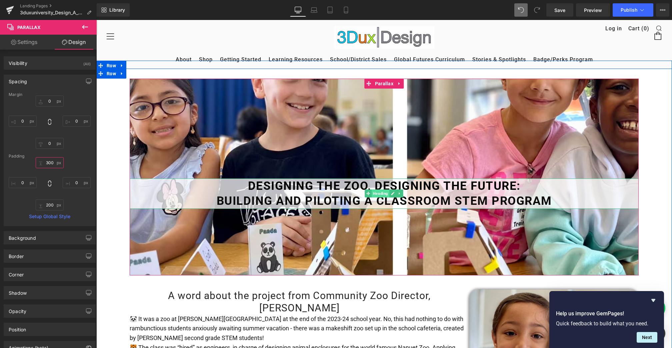
click at [379, 190] on span "Heading" at bounding box center [381, 194] width 18 height 8
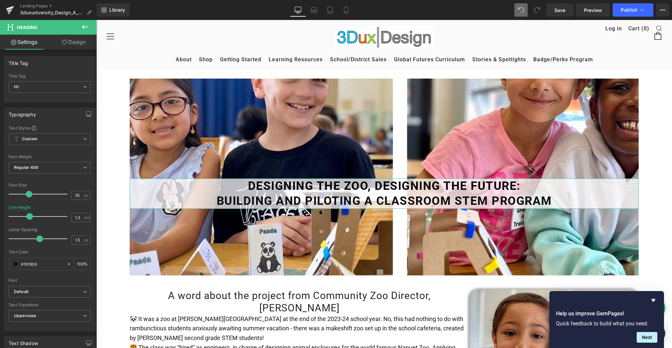
click at [74, 44] on link "Design" at bounding box center [74, 42] width 48 height 15
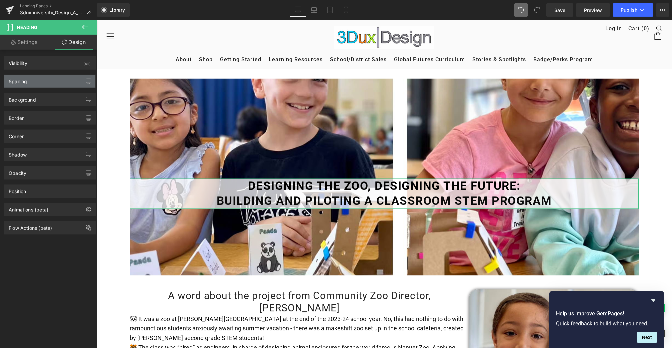
click at [31, 83] on div "Spacing" at bounding box center [49, 81] width 91 height 13
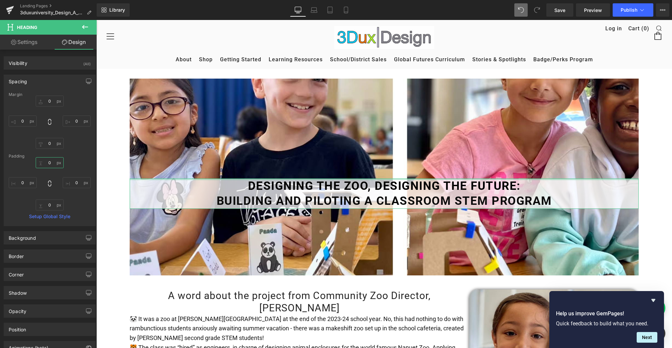
click at [46, 163] on input "0" at bounding box center [50, 162] width 28 height 11
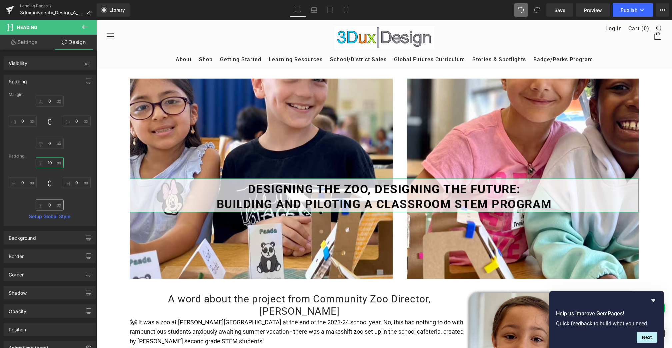
type input "10"
click at [45, 203] on input "0" at bounding box center [50, 205] width 28 height 11
type input "10"
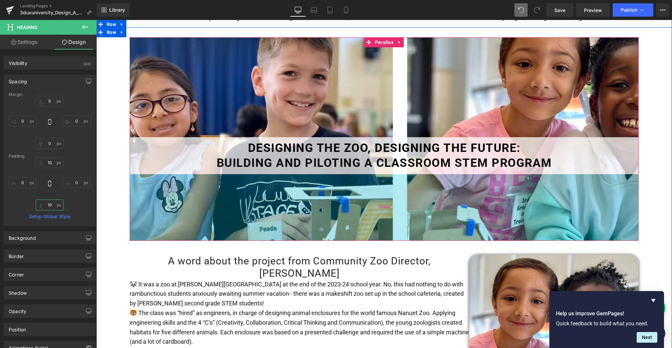
scroll to position [43, 0]
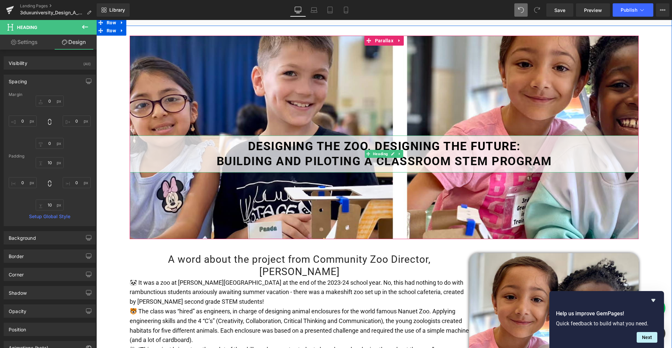
click at [435, 140] on b "Designing the Zoo, Designing the Future:" at bounding box center [384, 147] width 273 height 14
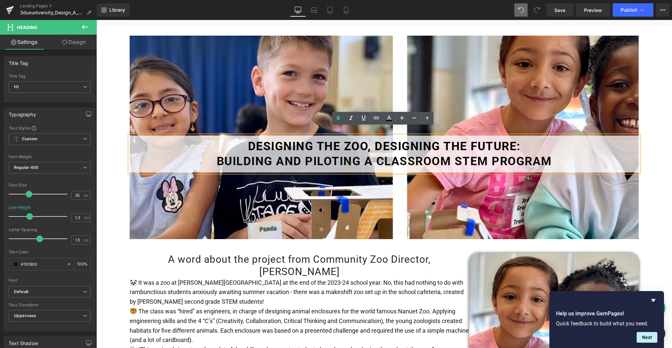
click at [446, 155] on b "Building and Piloting a Classroom STEM Program" at bounding box center [384, 162] width 335 height 14
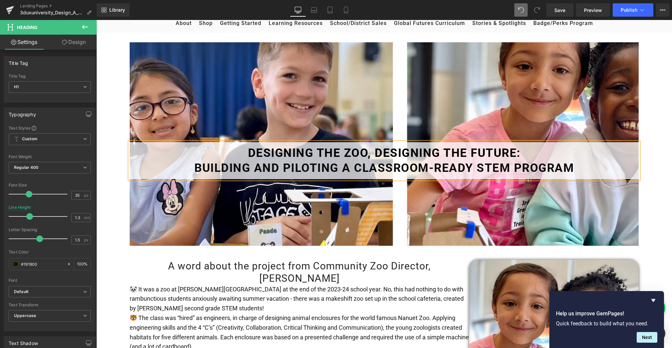
scroll to position [16, 0]
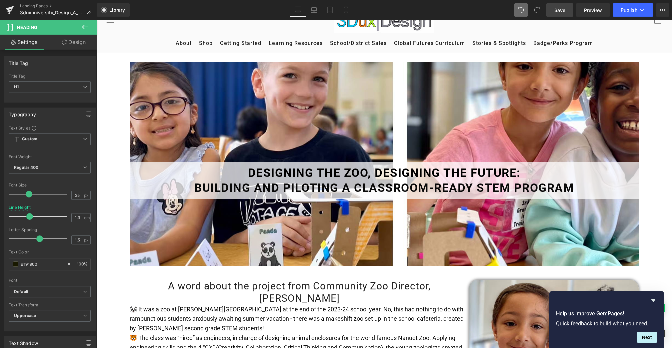
click at [559, 7] on span "Save" at bounding box center [559, 10] width 11 height 7
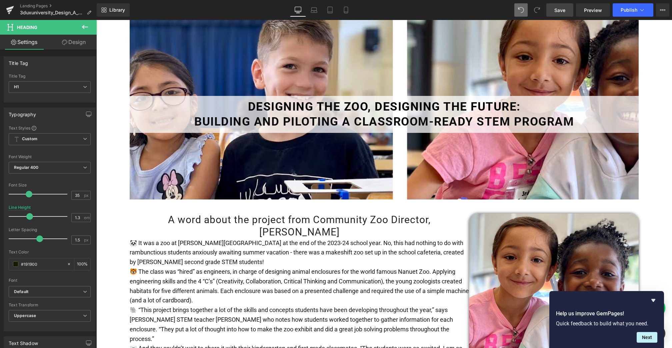
scroll to position [169, 0]
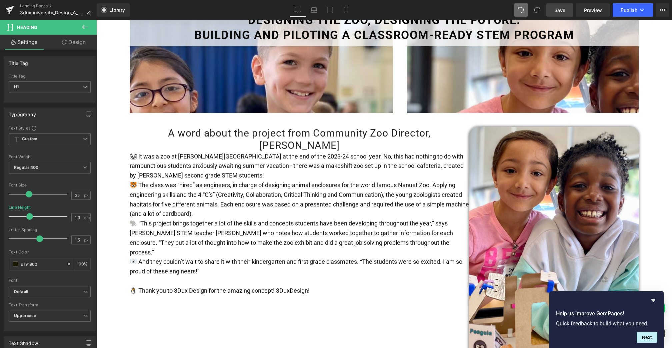
click at [83, 27] on icon at bounding box center [85, 27] width 6 height 4
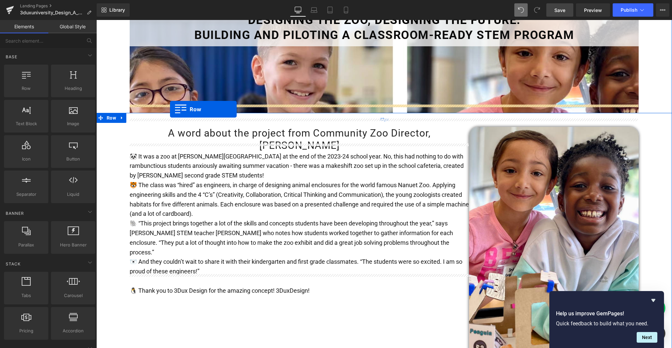
drag, startPoint x: 122, startPoint y: 97, endPoint x: 170, endPoint y: 109, distance: 49.6
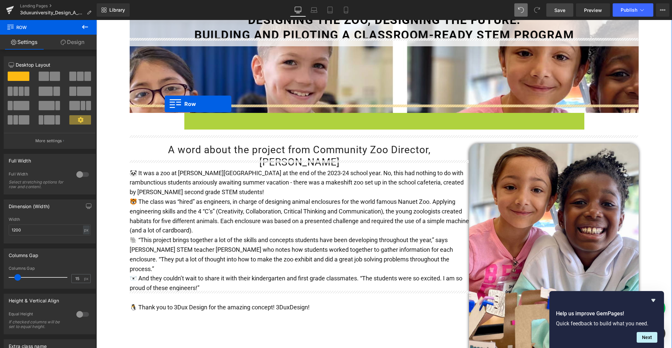
drag, startPoint x: 186, startPoint y: 109, endPoint x: 165, endPoint y: 104, distance: 21.5
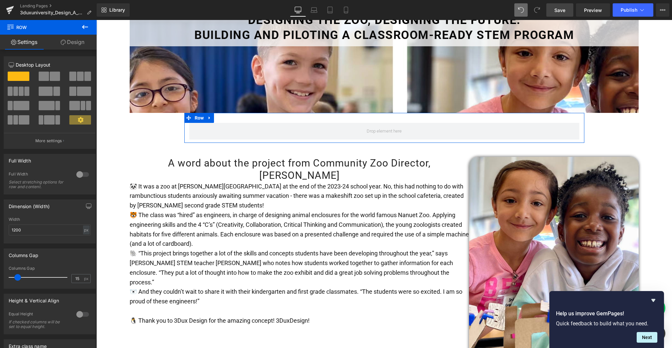
click at [79, 43] on link "Design" at bounding box center [72, 42] width 48 height 15
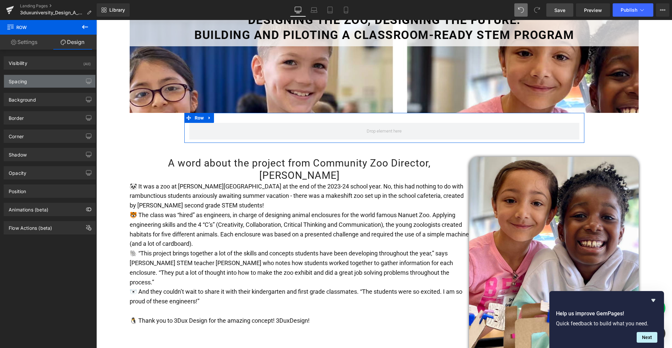
click at [44, 82] on div "Spacing" at bounding box center [49, 81] width 91 height 13
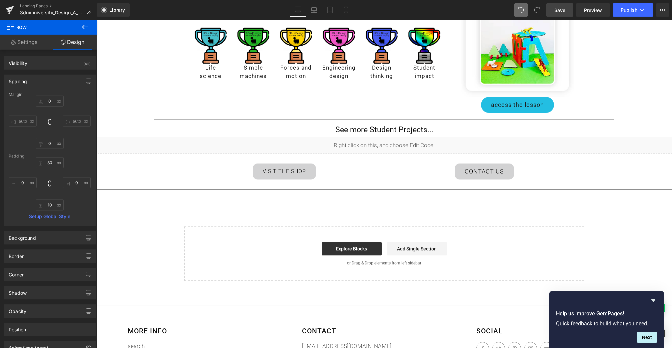
scroll to position [877, 0]
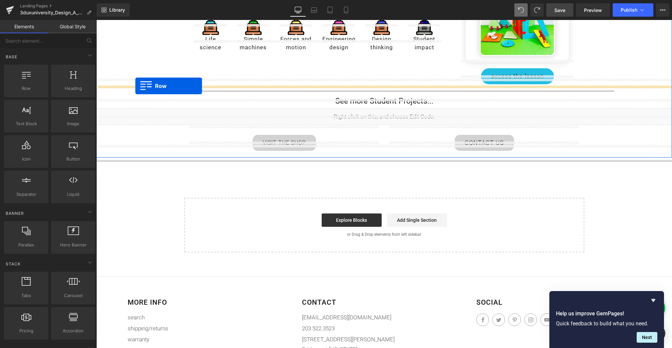
drag, startPoint x: 131, startPoint y: 102, endPoint x: 135, endPoint y: 86, distance: 16.3
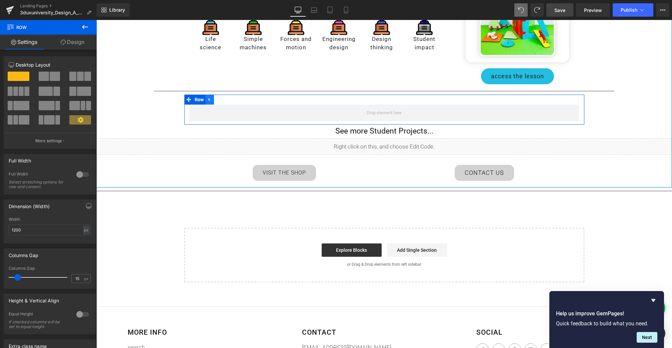
click at [209, 97] on icon at bounding box center [209, 99] width 5 height 5
click at [226, 97] on icon at bounding box center [227, 99] width 5 height 5
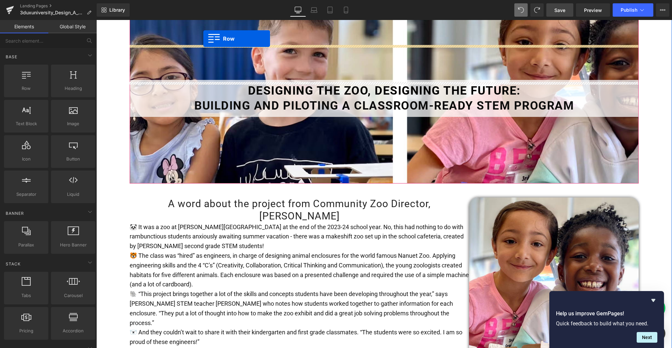
scroll to position [19, 0]
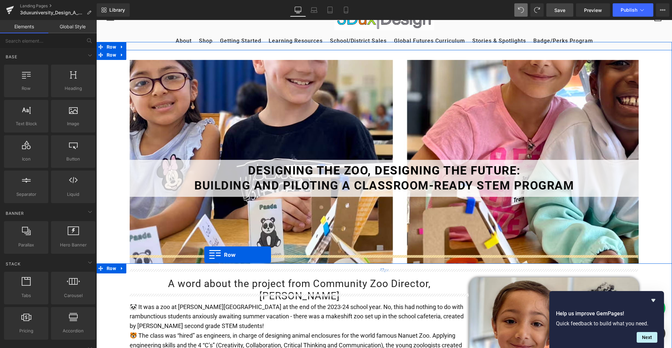
drag, startPoint x: 188, startPoint y: 251, endPoint x: 204, endPoint y: 255, distance: 17.1
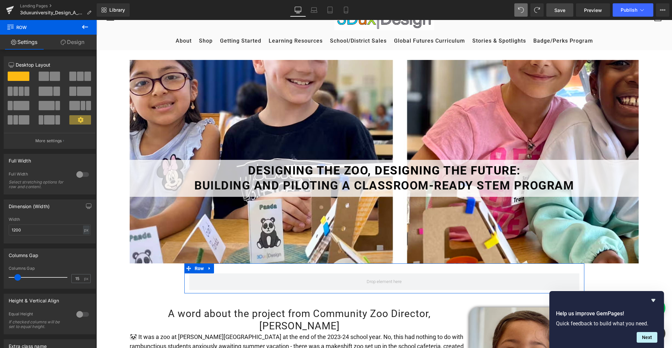
click at [78, 177] on div at bounding box center [83, 174] width 16 height 11
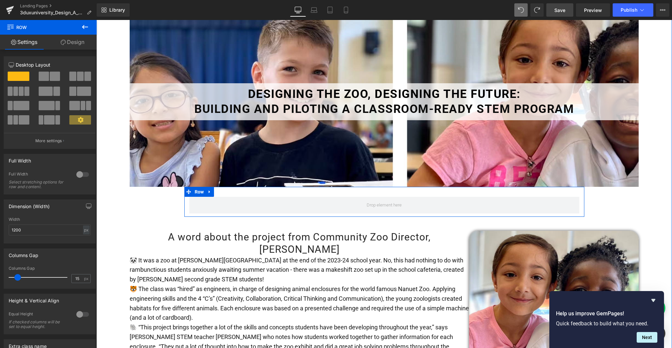
scroll to position [98, 0]
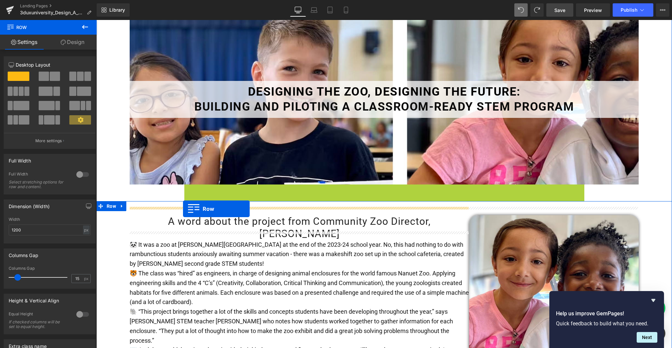
drag, startPoint x: 186, startPoint y: 179, endPoint x: 183, endPoint y: 209, distance: 29.4
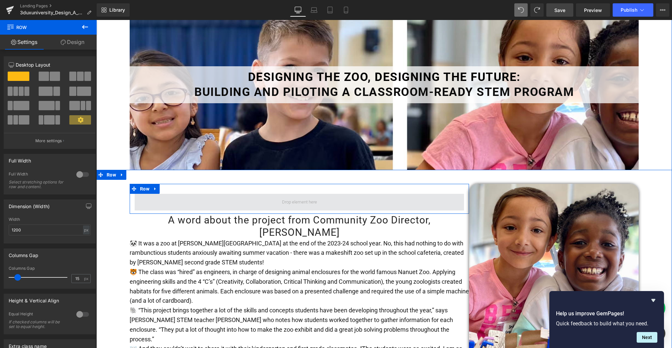
scroll to position [121, 0]
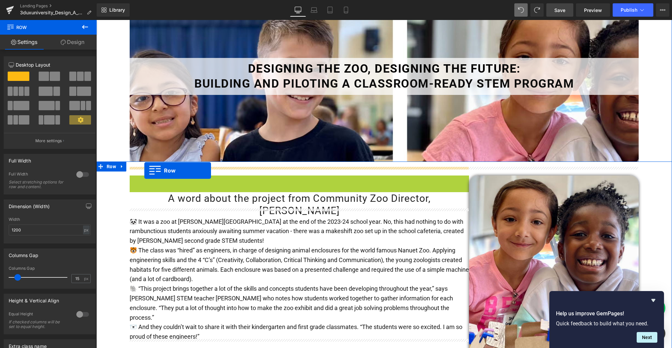
drag, startPoint x: 130, startPoint y: 172, endPoint x: 143, endPoint y: 174, distance: 13.2
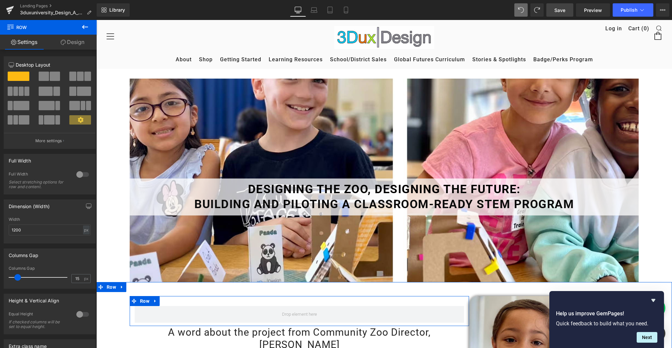
scroll to position [0, 0]
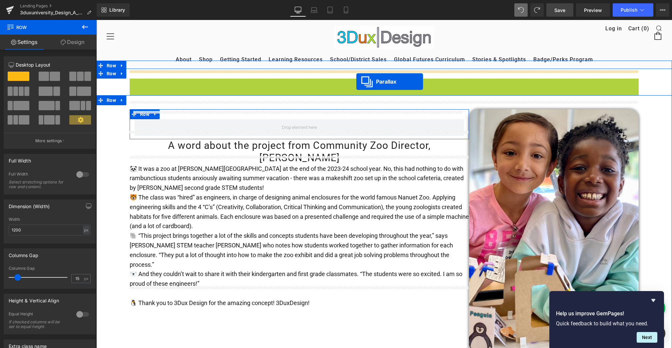
drag, startPoint x: 367, startPoint y: 76, endPoint x: 356, endPoint y: 82, distance: 12.2
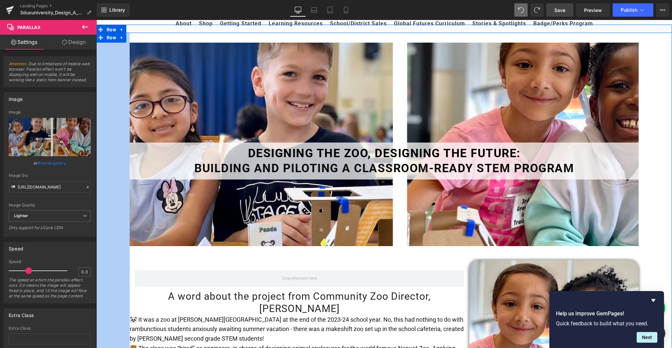
scroll to position [37, 0]
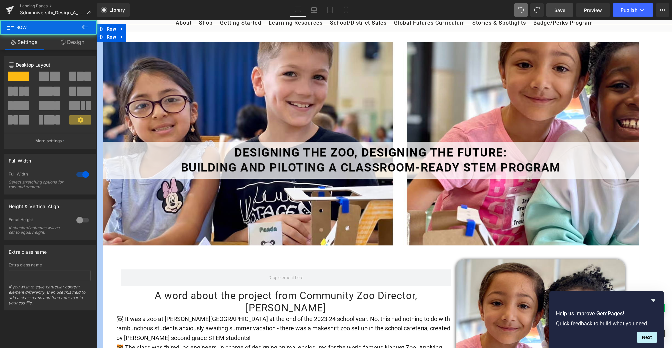
drag, startPoint x: 126, startPoint y: 182, endPoint x: 91, endPoint y: 178, distance: 35.5
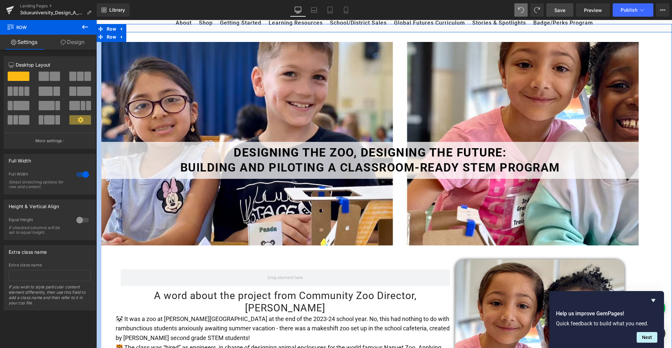
click at [68, 171] on div "Full Width 1 Full Width Select stretching options for row and content." at bounding box center [50, 174] width 92 height 41
click at [65, 167] on div "Full Width" at bounding box center [49, 160] width 91 height 13
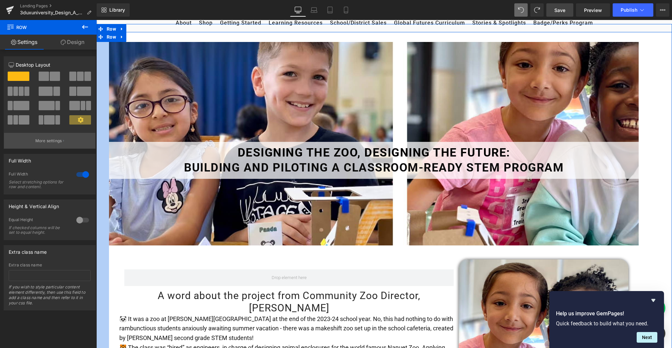
click at [35, 140] on p "More settings" at bounding box center [48, 141] width 27 height 6
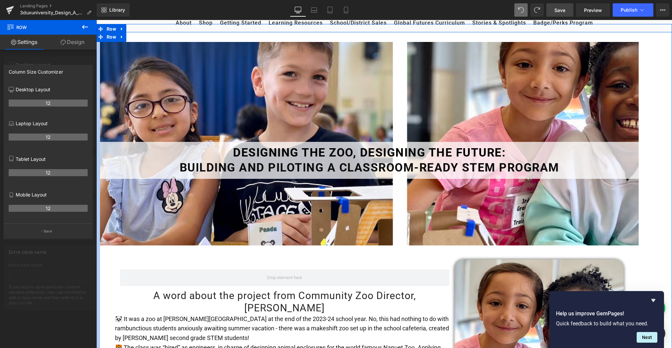
click at [96, 74] on div at bounding box center [48, 186] width 97 height 332
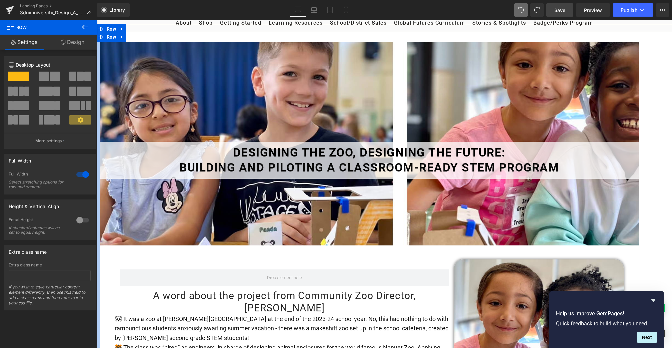
click at [86, 25] on icon at bounding box center [85, 27] width 8 height 8
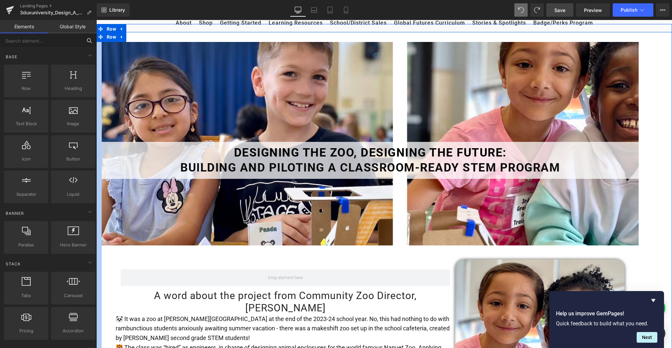
click at [28, 41] on input "text" at bounding box center [41, 40] width 82 height 15
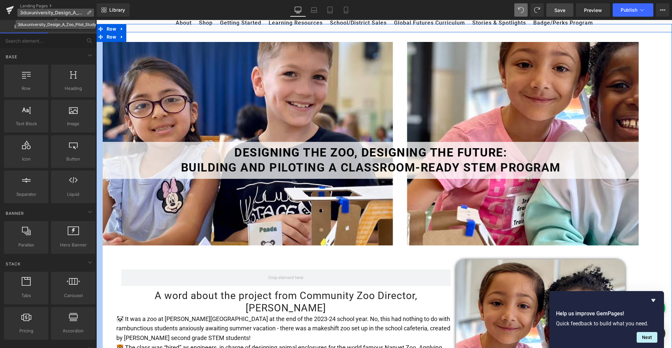
click at [39, 9] on p "3duxuniversity_Design_A_Zoo_Pilot_Study" at bounding box center [55, 13] width 77 height 8
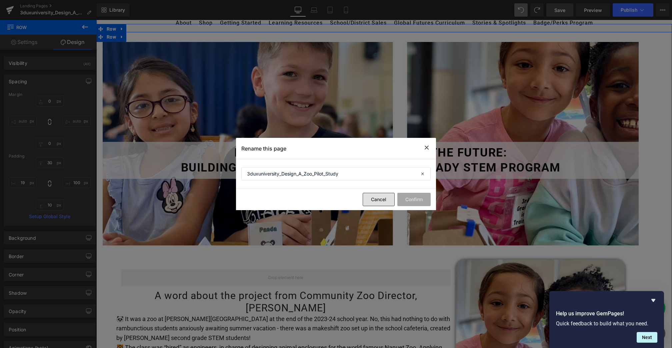
click at [387, 201] on button "Cancel" at bounding box center [379, 199] width 32 height 13
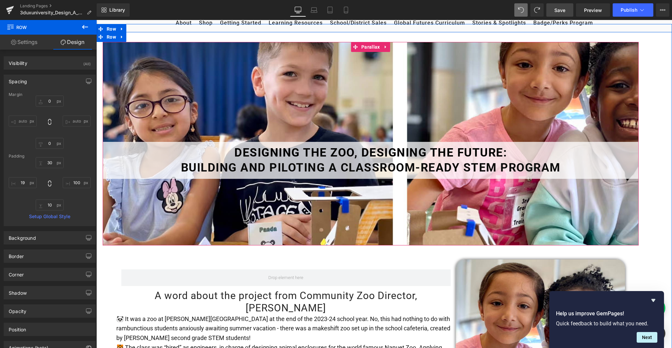
click at [304, 87] on div at bounding box center [371, 144] width 536 height 204
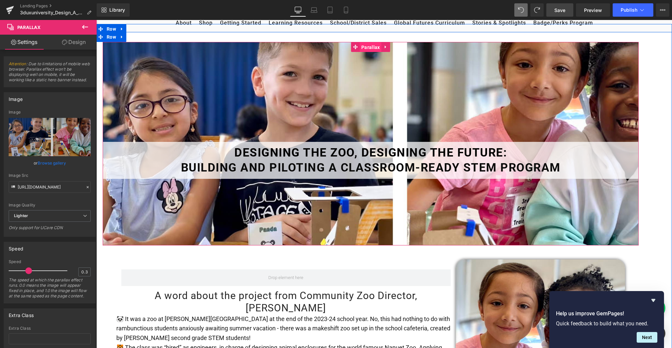
click at [368, 42] on span "Parallax" at bounding box center [371, 47] width 22 height 10
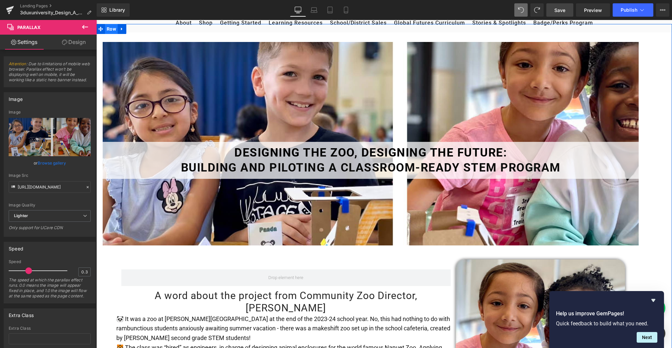
click at [107, 29] on span "Row" at bounding box center [111, 29] width 13 height 10
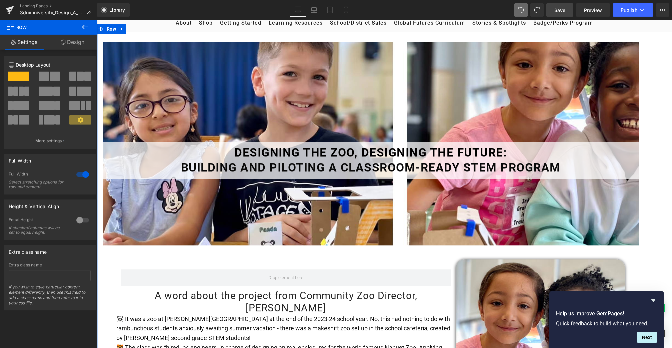
click at [77, 40] on link "Design" at bounding box center [72, 42] width 48 height 15
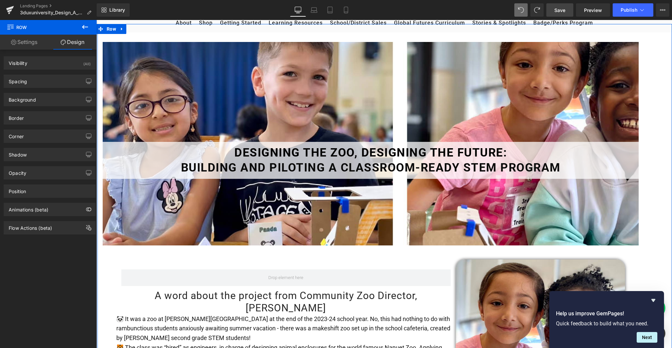
type input "-30"
type input "0"
type input "10"
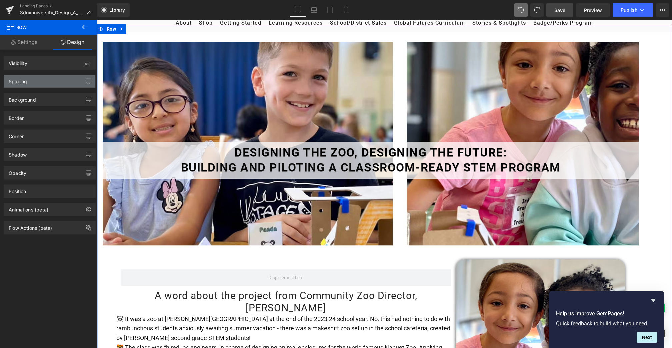
click at [56, 83] on div "Spacing" at bounding box center [49, 81] width 91 height 13
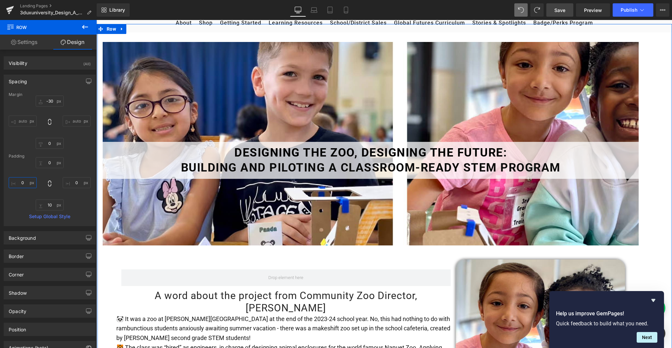
click at [21, 181] on input "0" at bounding box center [23, 182] width 28 height 11
type input "0"
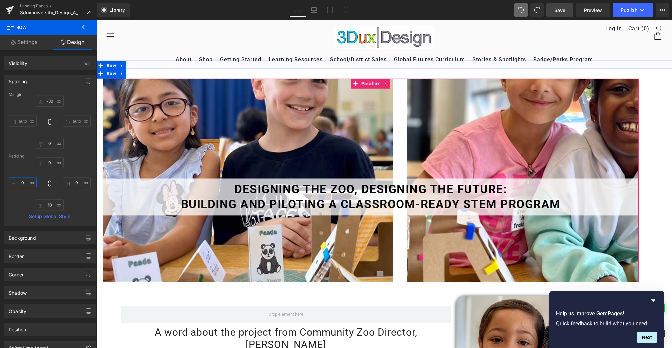
scroll to position [0, 0]
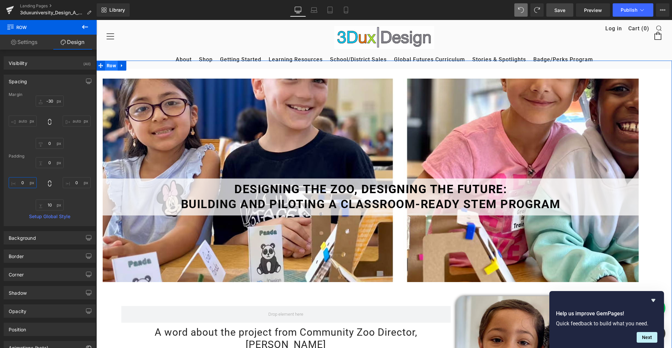
click at [109, 63] on span "Row" at bounding box center [111, 66] width 13 height 10
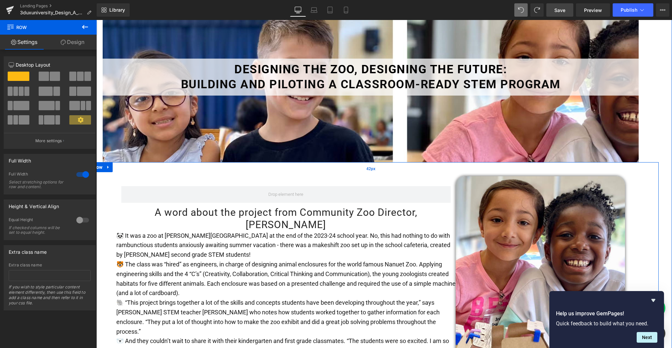
scroll to position [116, 0]
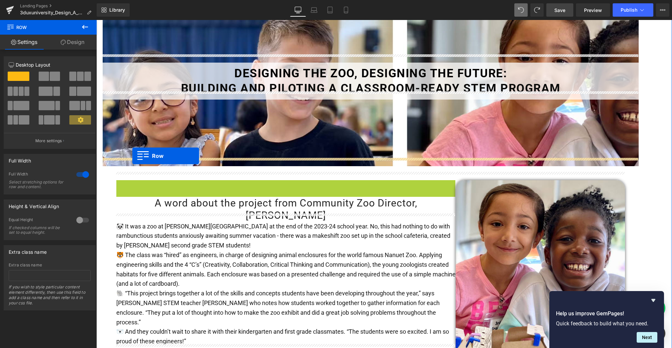
drag, startPoint x: 119, startPoint y: 178, endPoint x: 132, endPoint y: 156, distance: 25.7
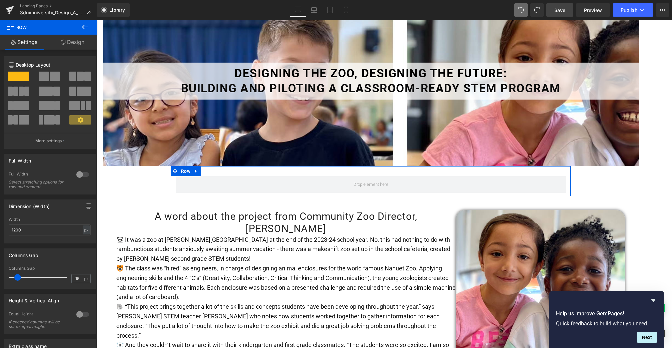
click at [78, 173] on div at bounding box center [83, 174] width 16 height 11
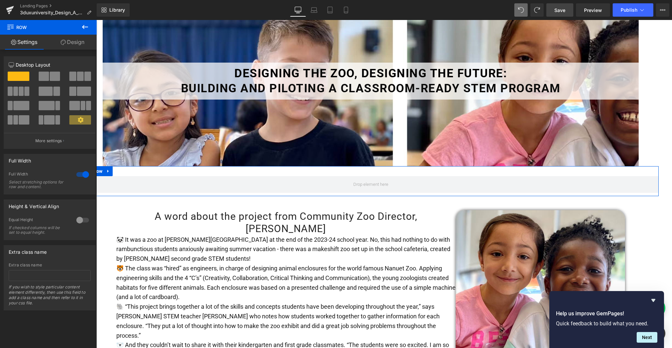
click at [78, 40] on link "Design" at bounding box center [72, 42] width 48 height 15
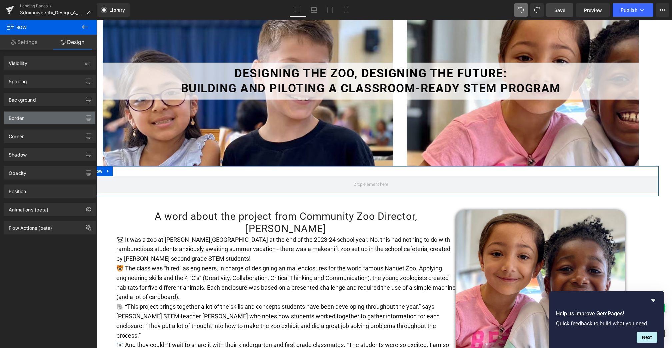
click at [24, 117] on div "Border" at bounding box center [49, 118] width 91 height 13
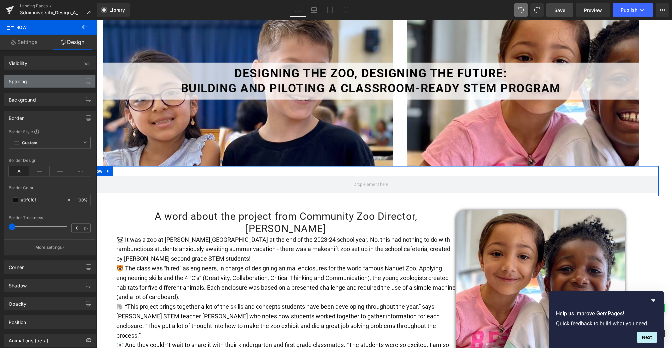
click at [54, 83] on div "Spacing" at bounding box center [49, 81] width 91 height 13
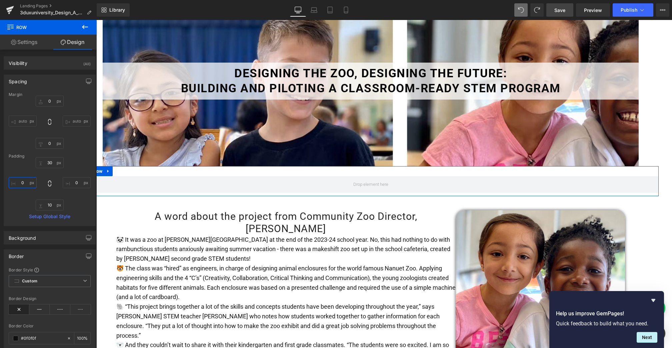
click at [18, 181] on input "0" at bounding box center [23, 182] width 28 height 11
type input "100"
click at [72, 183] on input "0" at bounding box center [77, 182] width 28 height 11
type input "100"
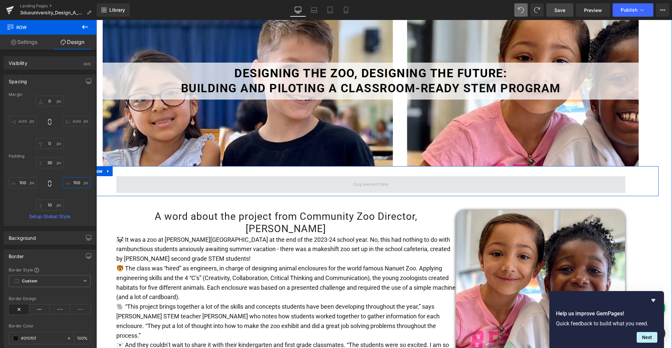
click at [265, 176] on span at bounding box center [370, 184] width 509 height 17
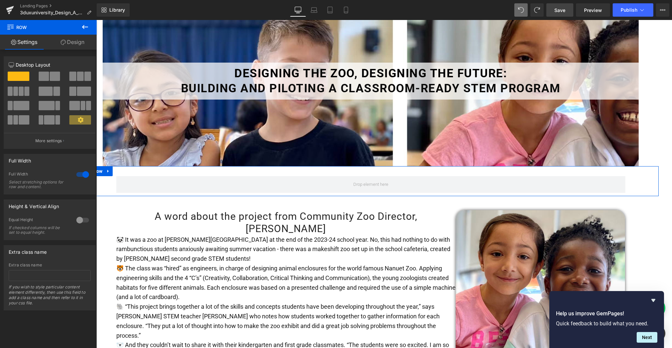
click at [50, 74] on span at bounding box center [55, 76] width 10 height 9
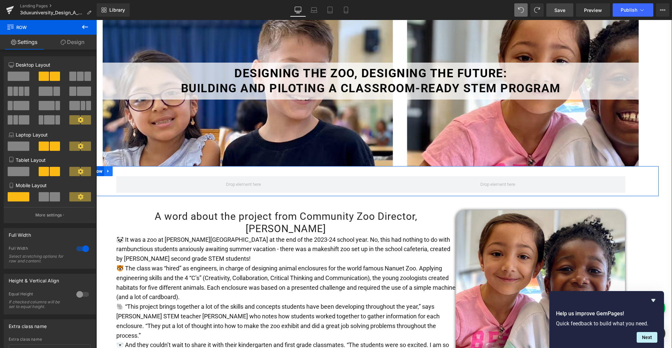
click at [104, 166] on link at bounding box center [108, 171] width 9 height 10
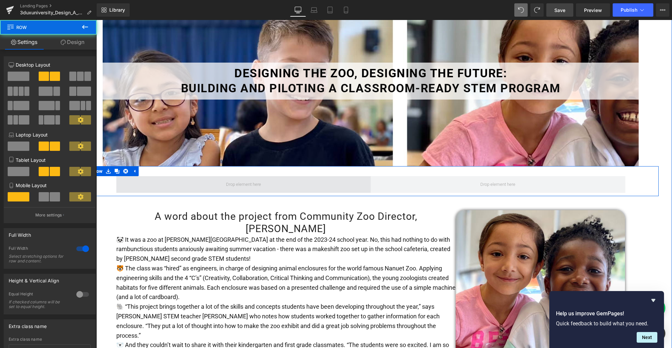
click at [266, 176] on span at bounding box center [243, 184] width 255 height 17
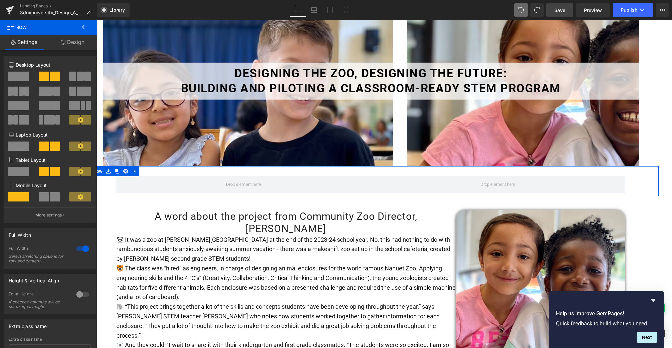
scroll to position [0, 0]
click at [72, 43] on link "Design" at bounding box center [72, 42] width 48 height 15
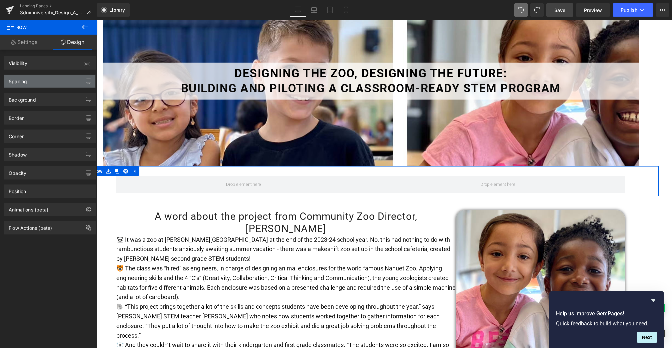
click at [27, 86] on div "Spacing" at bounding box center [49, 81] width 91 height 13
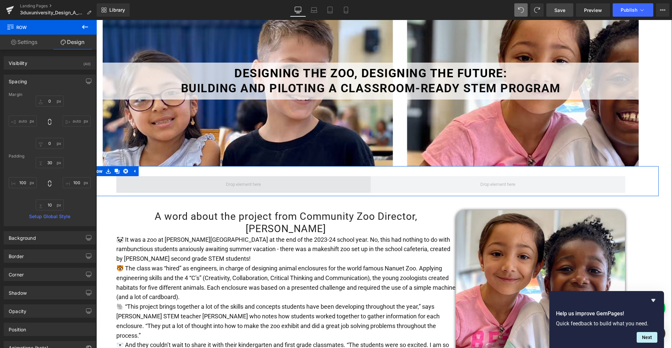
click at [162, 176] on span at bounding box center [243, 184] width 255 height 17
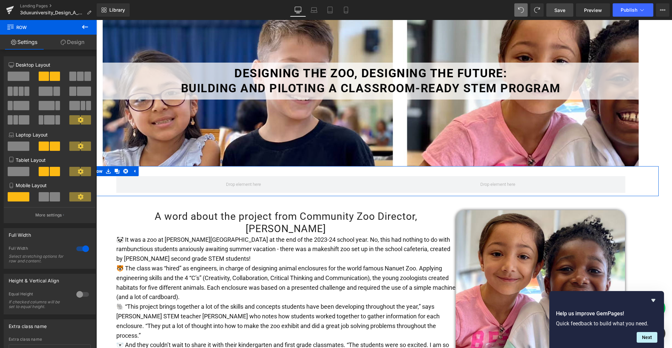
click at [52, 79] on span at bounding box center [55, 76] width 10 height 9
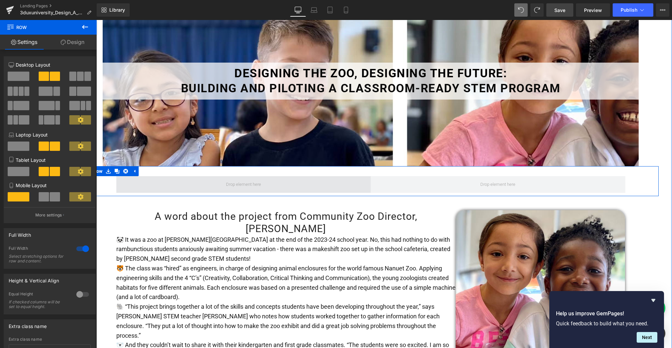
click at [177, 178] on span at bounding box center [243, 184] width 255 height 17
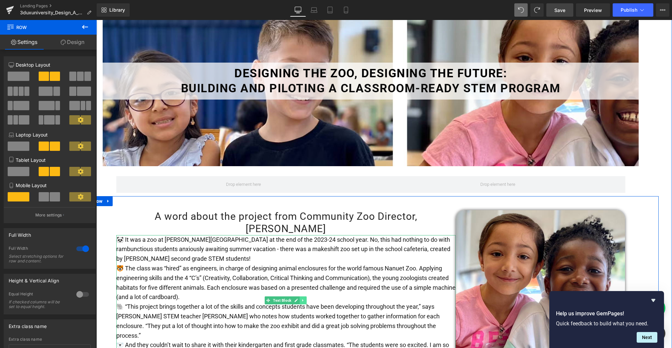
click at [303, 299] on icon at bounding box center [303, 301] width 4 height 4
click at [298, 299] on icon at bounding box center [300, 301] width 4 height 4
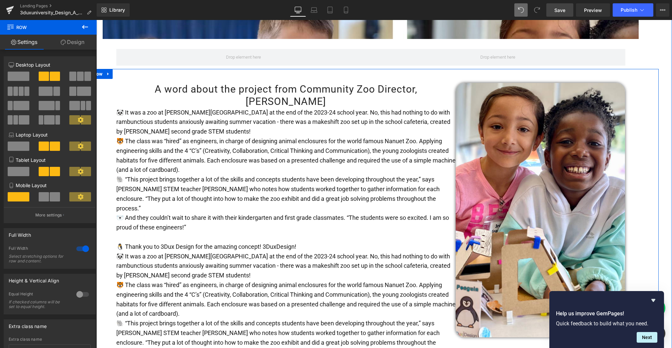
scroll to position [215, 0]
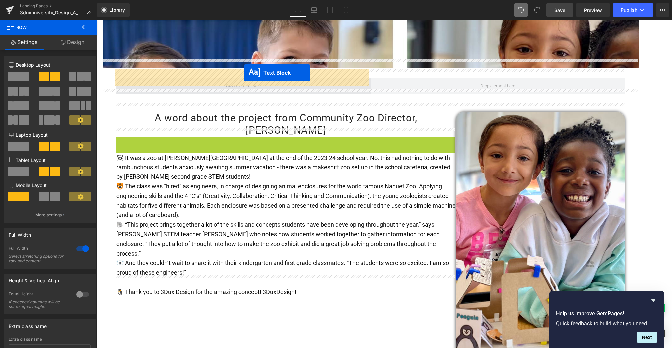
drag, startPoint x: 255, startPoint y: 195, endPoint x: 244, endPoint y: 73, distance: 122.5
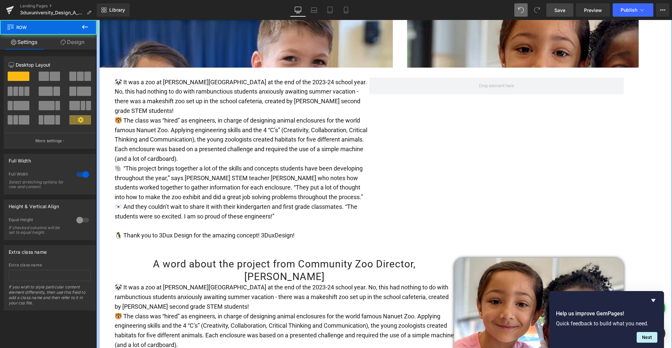
drag, startPoint x: 99, startPoint y: 70, endPoint x: 95, endPoint y: 70, distance: 4.7
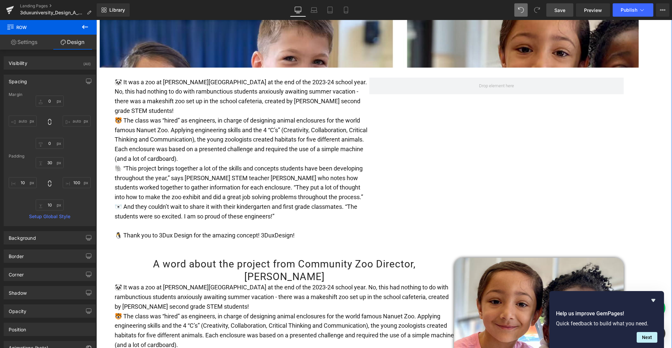
click at [85, 26] on icon at bounding box center [85, 27] width 8 height 8
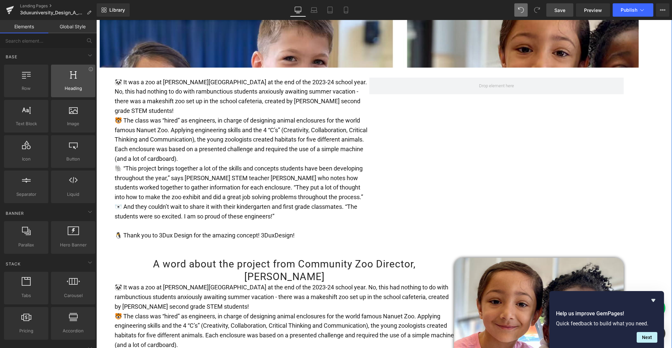
click at [64, 88] on span "Heading" at bounding box center [73, 88] width 40 height 7
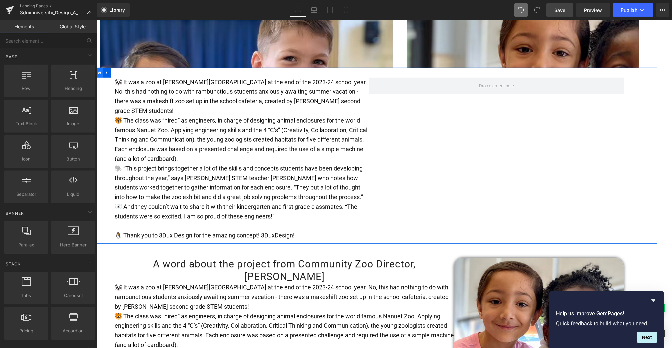
click at [99, 68] on span "Row" at bounding box center [96, 73] width 13 height 10
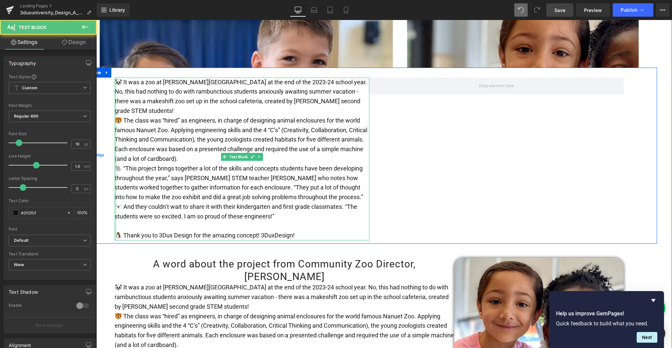
drag, startPoint x: 114, startPoint y: 123, endPoint x: 107, endPoint y: 123, distance: 6.7
click at [107, 123] on div "🐼 It was a zoo at George W. Miller Elementary School at the end of the 2023-24 …" at bounding box center [369, 156] width 576 height 177
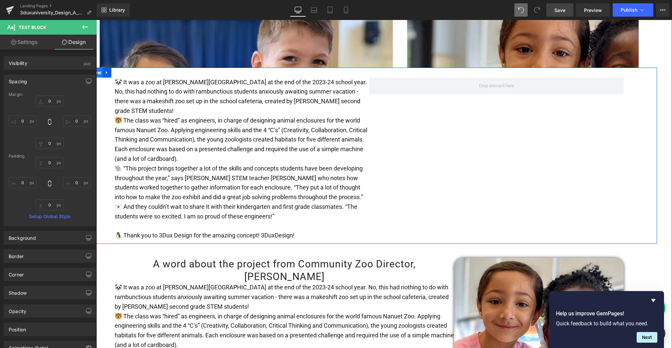
click at [100, 68] on span "Row" at bounding box center [96, 73] width 13 height 10
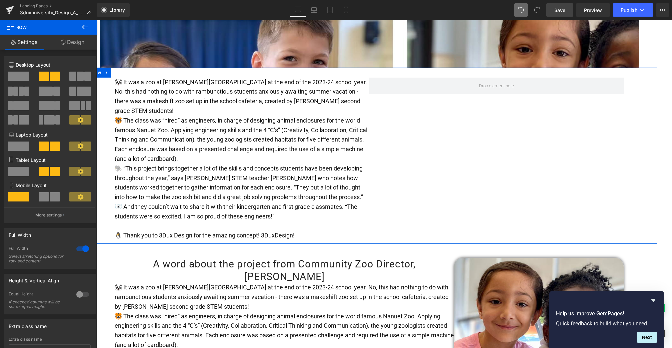
click at [51, 95] on span at bounding box center [46, 91] width 14 height 9
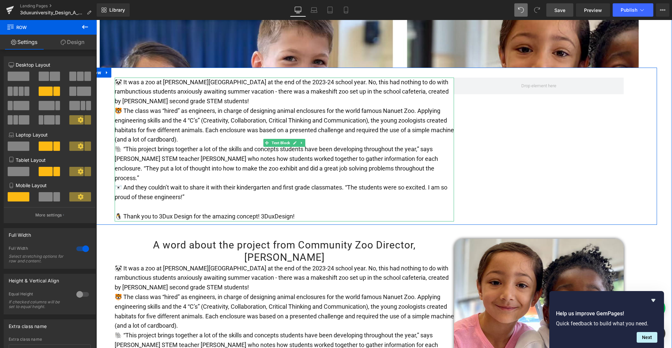
click at [118, 79] on span "🐼 It was a zoo at George W. Miller Elementary School at the end of the 2023-24 …" at bounding box center [282, 92] width 334 height 26
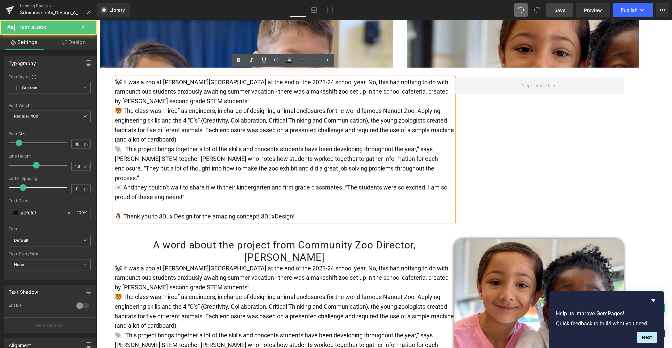
click at [121, 79] on span "🐼 It was a zoo at George W. Miller Elementary School at the end of the 2023-24 …" at bounding box center [282, 92] width 334 height 26
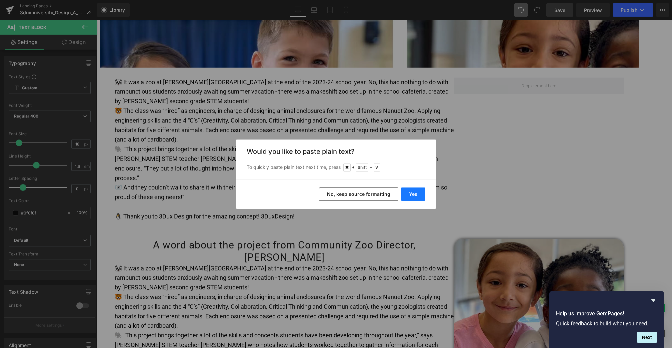
click at [410, 191] on button "Yes" at bounding box center [413, 194] width 24 height 13
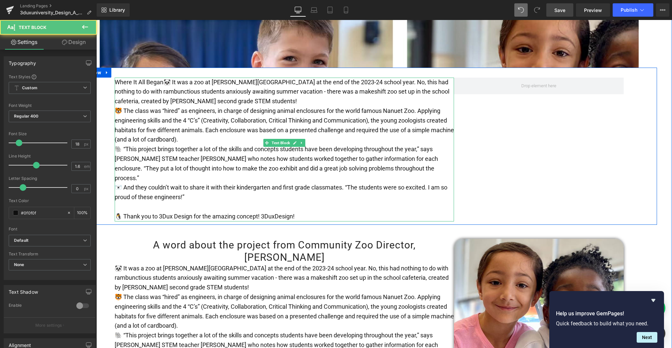
click at [162, 79] on span "Where It All Began🐼 It was a zoo at George W. Miller Elementary School at the e…" at bounding box center [282, 92] width 335 height 26
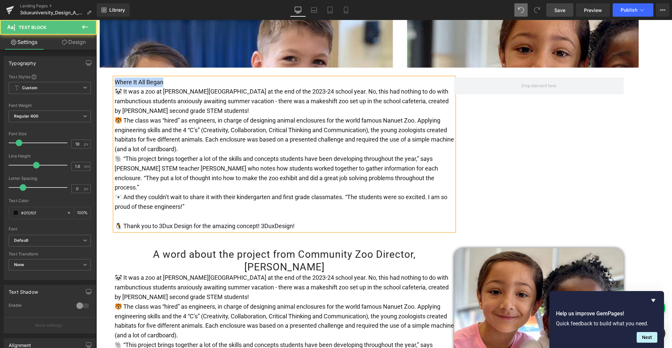
drag, startPoint x: 169, startPoint y: 75, endPoint x: 105, endPoint y: 75, distance: 64.3
click at [105, 75] on div "Where It All Began 🐼 It was a zoo at George W. Miller Elementary School at the …" at bounding box center [369, 151] width 576 height 167
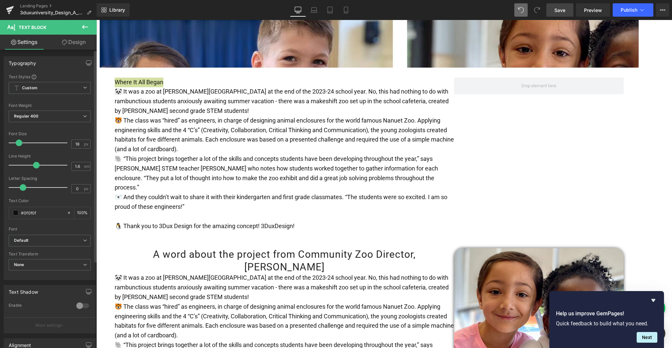
type input "1.5"
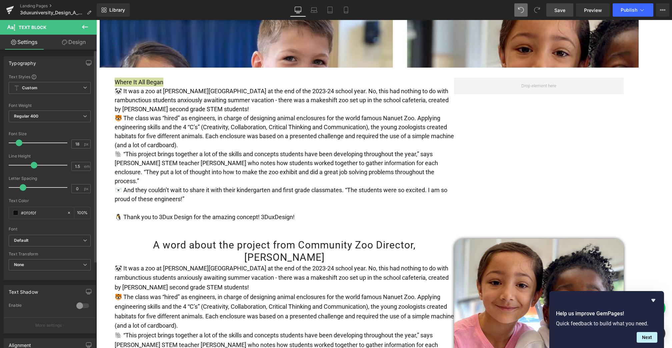
click at [35, 165] on span at bounding box center [34, 165] width 7 height 7
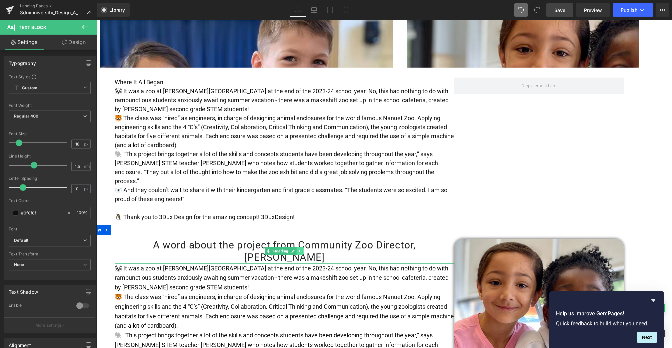
click at [298, 249] on icon at bounding box center [300, 251] width 4 height 4
click at [295, 249] on icon at bounding box center [297, 251] width 4 height 4
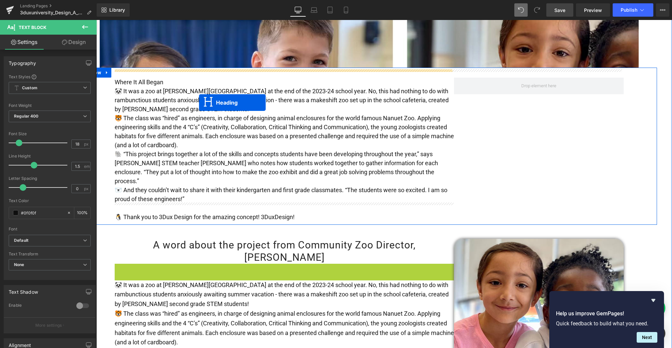
drag, startPoint x: 268, startPoint y: 257, endPoint x: 199, endPoint y: 103, distance: 169.2
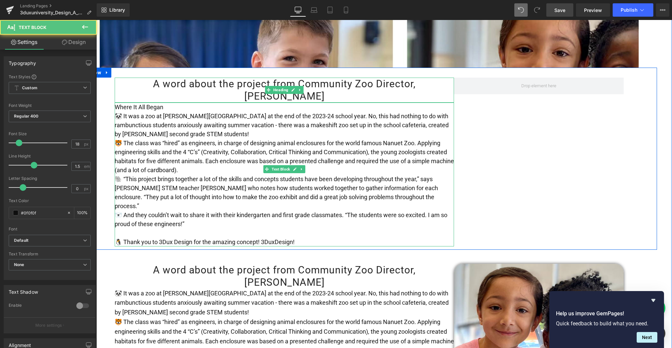
click at [170, 103] on p "Where It All Began" at bounding box center [284, 107] width 339 height 9
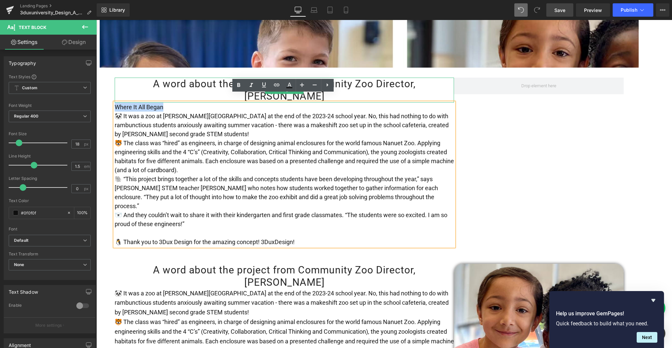
drag, startPoint x: 170, startPoint y: 100, endPoint x: 114, endPoint y: 99, distance: 56.0
click at [115, 103] on p "Where It All Began" at bounding box center [284, 107] width 339 height 9
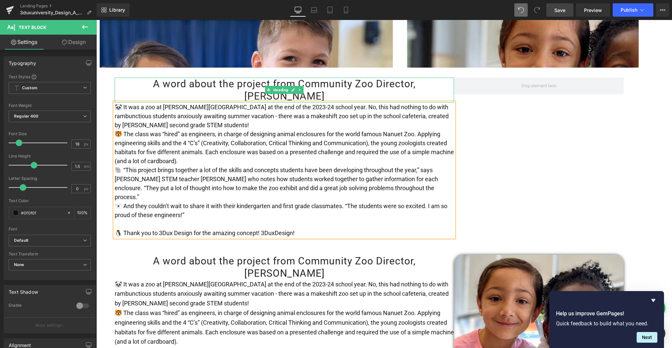
click at [139, 83] on h1 "A word about the project from Community Zoo Director, MaryRose Palumbo" at bounding box center [284, 90] width 339 height 25
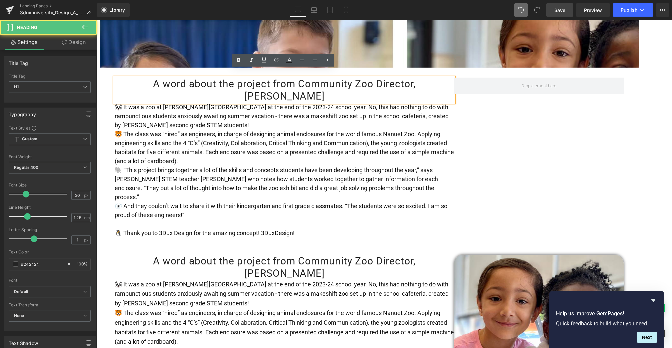
click at [128, 78] on h1 "A word about the project from Community Zoo Director, MaryRose Palumbo" at bounding box center [284, 90] width 339 height 25
drag, startPoint x: 128, startPoint y: 77, endPoint x: 342, endPoint y: 83, distance: 214.4
click at [342, 83] on h1 "A word about the project from Community Zoo Director, MaryRose Palumbo" at bounding box center [284, 90] width 339 height 25
paste div
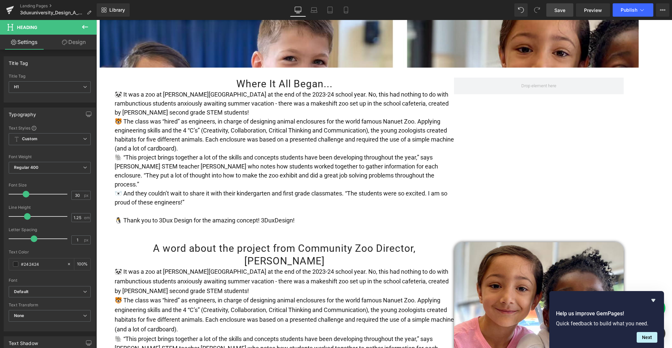
click at [83, 27] on icon at bounding box center [85, 27] width 8 height 8
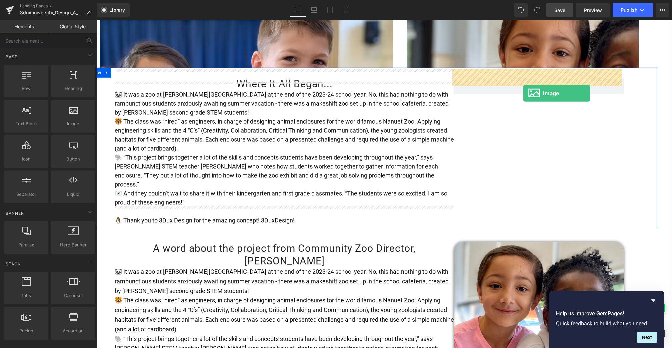
drag, startPoint x: 171, startPoint y: 139, endPoint x: 523, endPoint y: 93, distance: 354.9
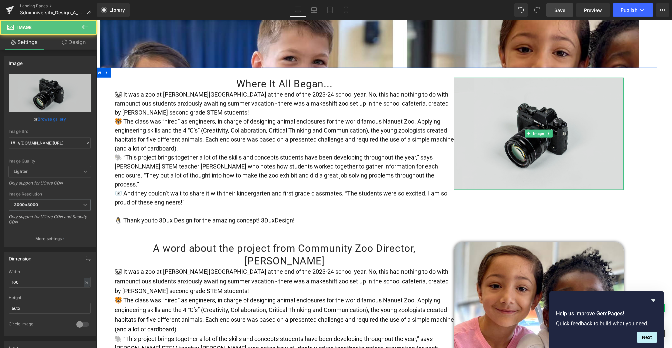
click at [530, 119] on img at bounding box center [539, 134] width 170 height 112
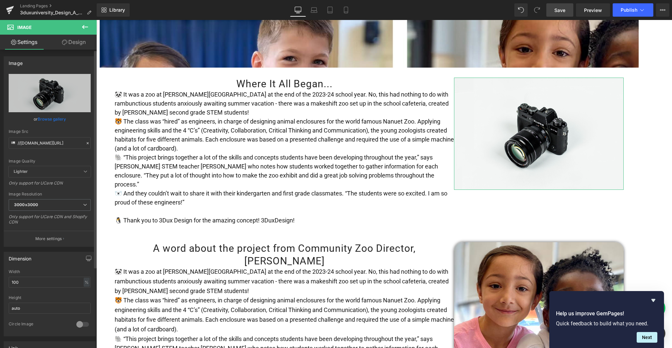
click at [48, 116] on link "Browse gallery" at bounding box center [52, 119] width 28 height 12
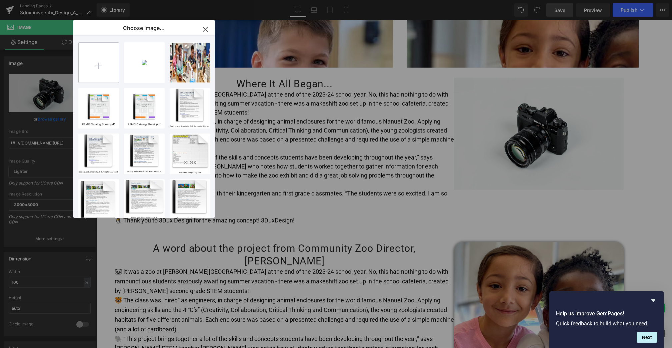
click at [101, 64] on input "file" at bounding box center [99, 63] width 40 height 40
type input "C:\fakepath\Screenshot 2025-09-28 at 3.00.00 PM.png"
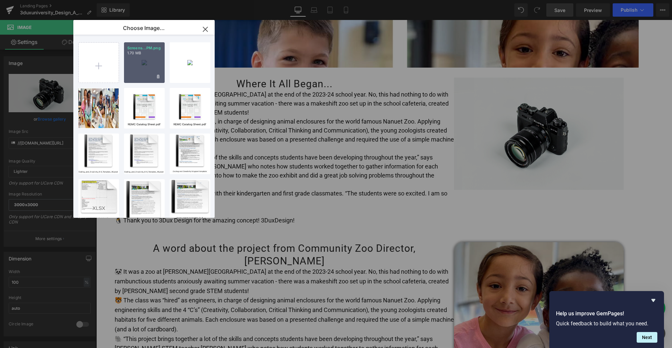
click at [148, 71] on div "Screens...PM.png 1.70 MB" at bounding box center [144, 62] width 41 height 41
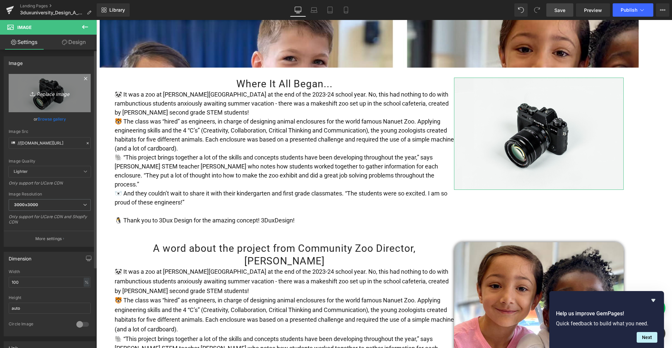
click at [55, 96] on icon "Replace Image" at bounding box center [49, 93] width 53 height 8
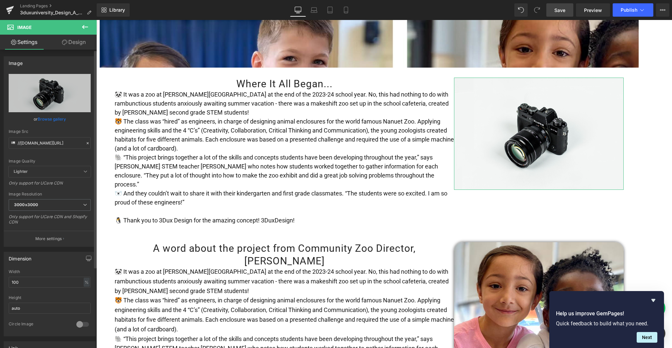
click at [57, 115] on link "Browse gallery" at bounding box center [52, 119] width 28 height 12
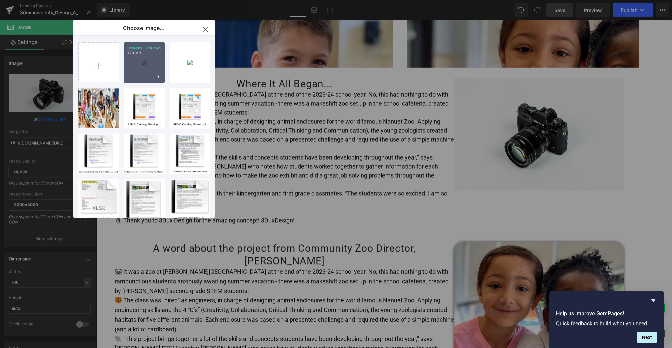
click at [143, 62] on div "Screens...PM.png 1.70 MB" at bounding box center [144, 62] width 41 height 41
type input "https://ucarecdn.com/53c60702-50a2-45ae-a710-91b7c95f76c8/-/format/auto/-/previ…"
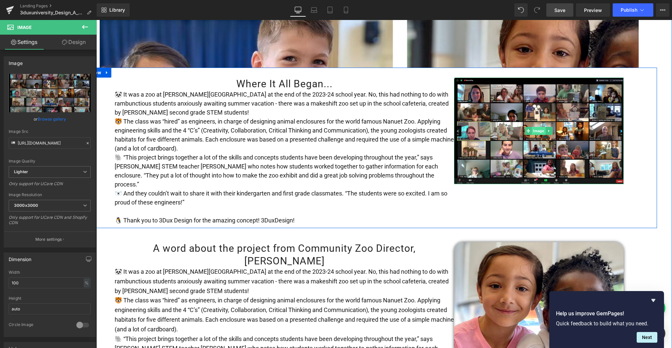
click at [535, 127] on span "Image" at bounding box center [539, 131] width 14 height 8
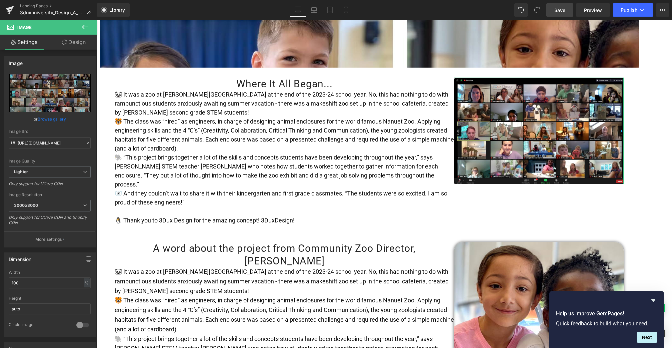
scroll to position [0, 0]
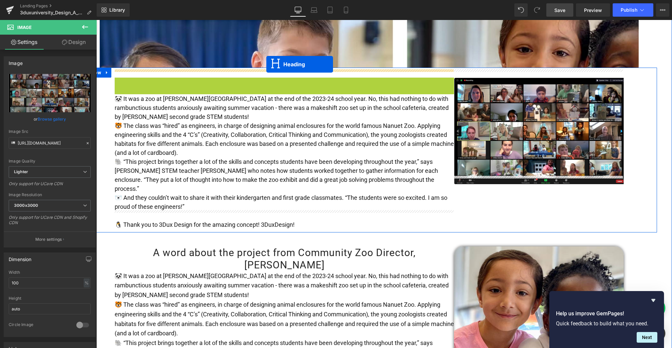
drag, startPoint x: 265, startPoint y: 76, endPoint x: 266, endPoint y: 64, distance: 12.1
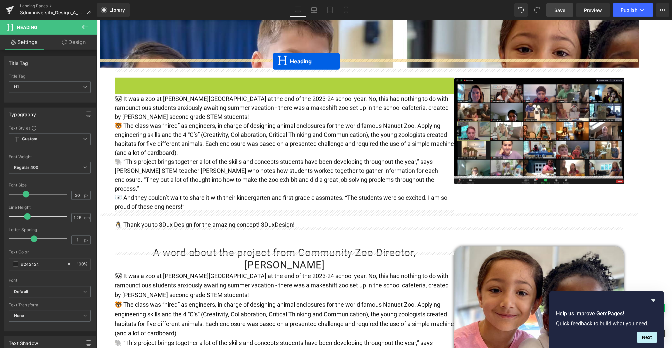
drag, startPoint x: 267, startPoint y: 75, endPoint x: 273, endPoint y: 62, distance: 14.6
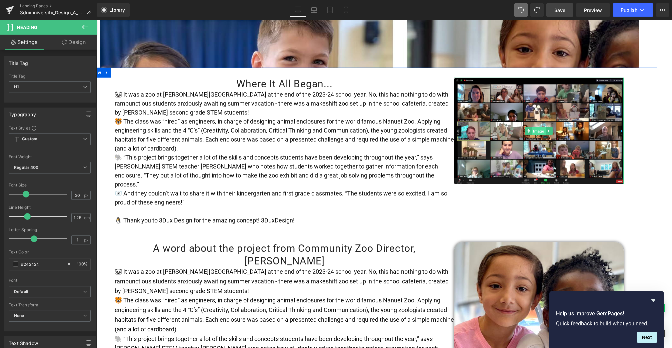
click at [538, 127] on span "Image" at bounding box center [539, 131] width 14 height 8
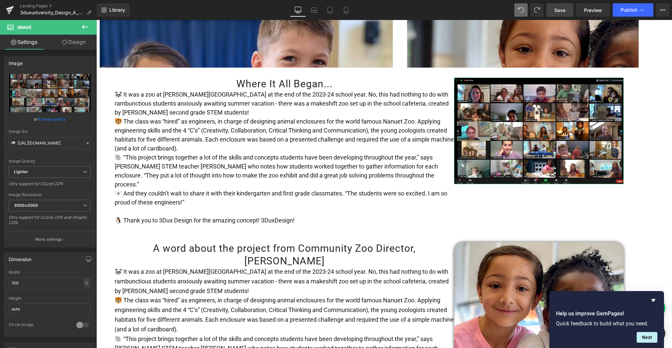
click at [77, 41] on link "Design" at bounding box center [74, 42] width 48 height 15
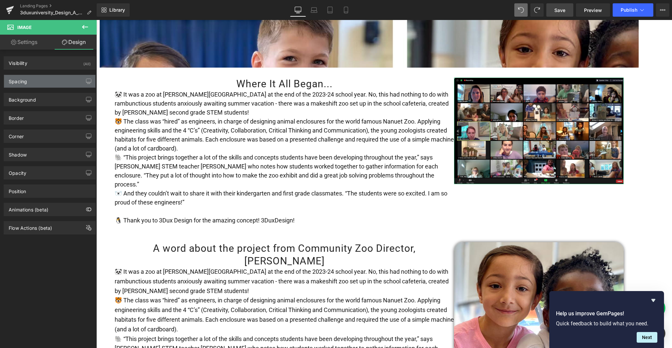
click at [41, 79] on div "Spacing" at bounding box center [49, 81] width 91 height 13
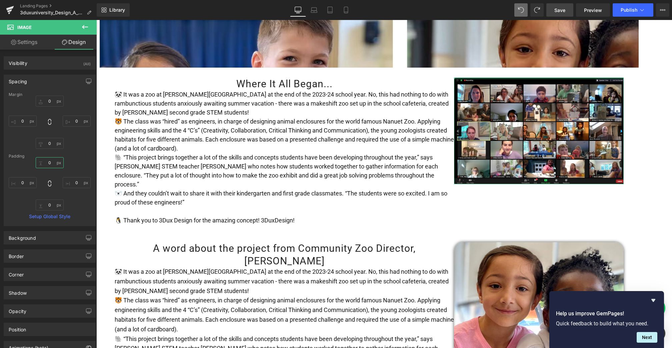
click at [46, 164] on input "0" at bounding box center [50, 162] width 28 height 11
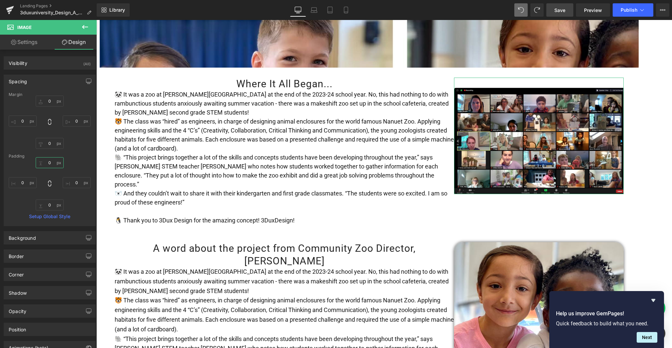
type input "40"
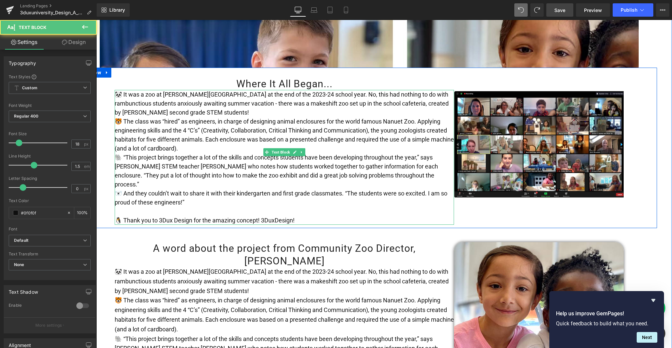
click at [231, 136] on p "🐯 The class was “hired” as engineers, in charge of designing animal enclosures …" at bounding box center [284, 135] width 339 height 36
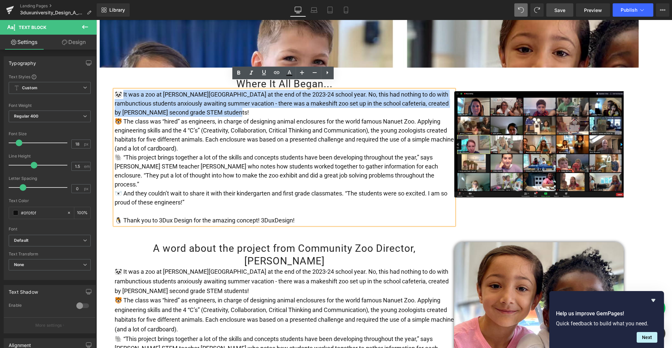
drag, startPoint x: 122, startPoint y: 86, endPoint x: 229, endPoint y: 101, distance: 107.7
click at [229, 101] on p "🐼 It was a zoo at George W. Miller Elementary School at the end of the 2023-24 …" at bounding box center [284, 103] width 339 height 27
copy span "t was a zoo at George W. Miller Elementary School at the end of the 2023-24 sch…"
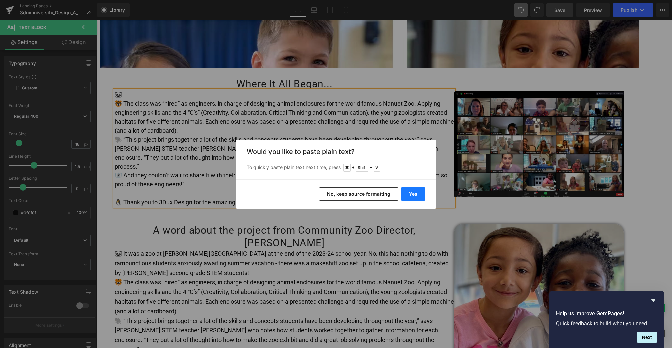
click at [414, 192] on button "Yes" at bounding box center [413, 194] width 24 height 13
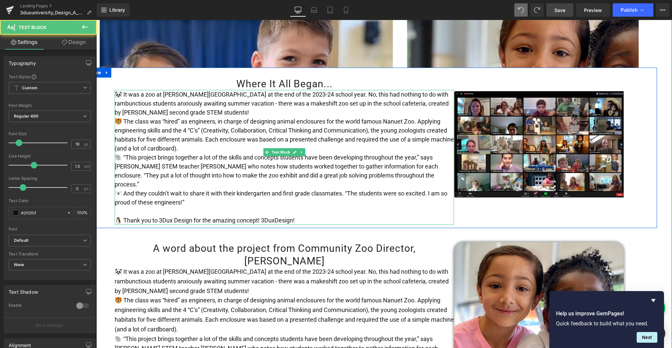
click at [126, 90] on p "🐼 It was a zoo at George W. Miller Elementary School at the end of the 2023-24 …" at bounding box center [284, 103] width 339 height 27
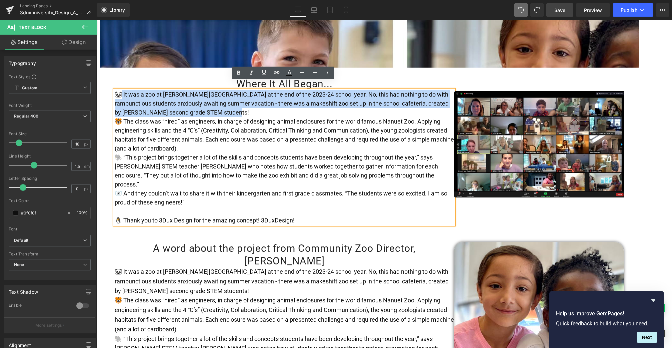
drag, startPoint x: 121, startPoint y: 84, endPoint x: 259, endPoint y: 100, distance: 139.2
click at [260, 101] on p "🐼 It was a zoo at George W. Miller Elementary School at the end of the 2023-24 …" at bounding box center [284, 103] width 339 height 27
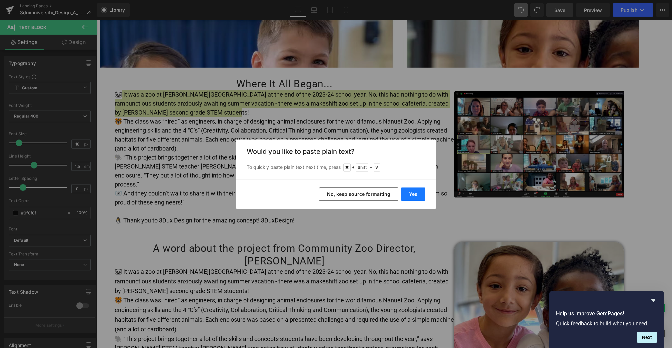
click at [411, 193] on button "Yes" at bounding box center [413, 194] width 24 height 13
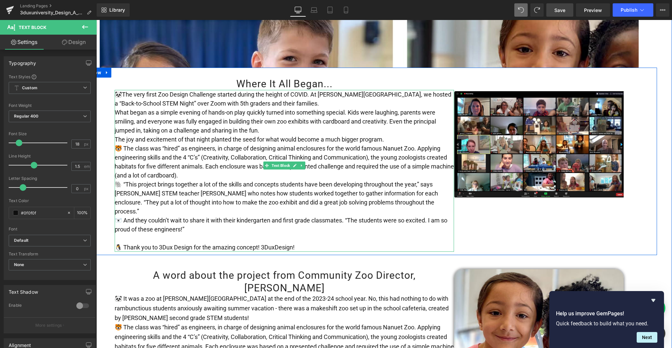
click at [273, 122] on p "What began as a simple evening of hands-on play quickly turned into something s…" at bounding box center [284, 121] width 339 height 27
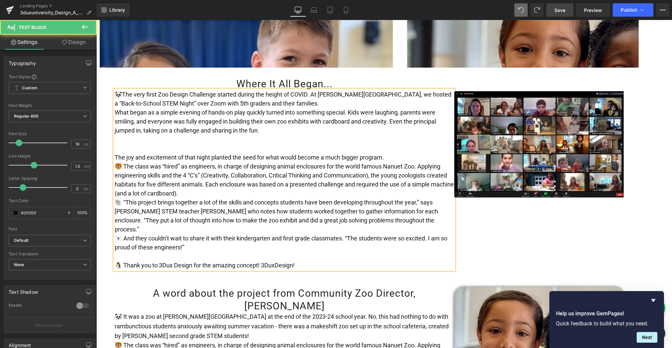
click at [382, 91] on span "🐼The very first Zoo Design Challenge started during the height of COVID. At Bur…" at bounding box center [283, 99] width 337 height 16
click at [327, 95] on p "🐼The very first Zoo Design Challenge started during the height of COVID. At Bur…" at bounding box center [284, 99] width 339 height 18
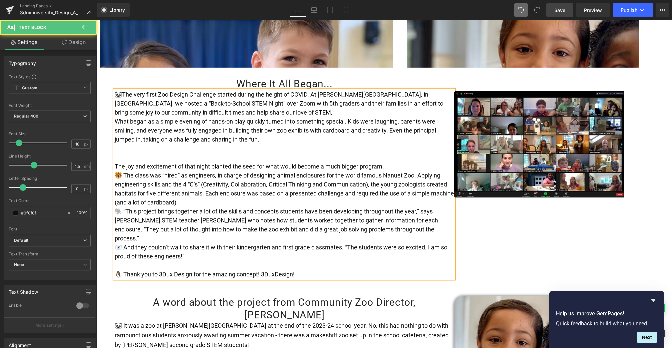
click at [115, 163] on span "The joy and excitement of that night planted the seed for what would become a m…" at bounding box center [249, 166] width 269 height 7
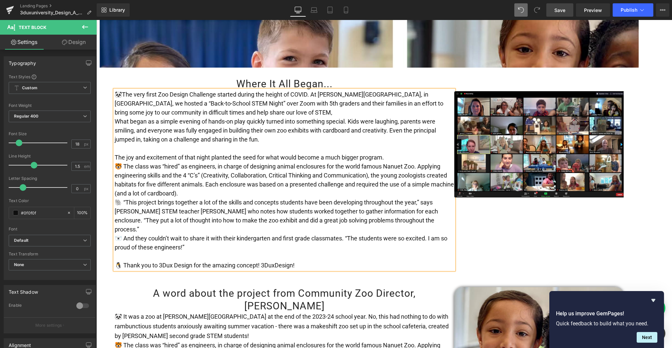
click at [115, 112] on div "🐼The very first Zoo Design Challenge started during the height of COVID. At Bur…" at bounding box center [284, 180] width 339 height 180
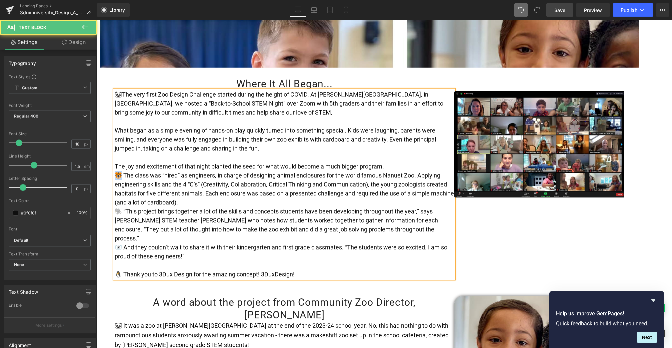
drag, startPoint x: 121, startPoint y: 168, endPoint x: 109, endPoint y: 168, distance: 11.7
click at [109, 168] on div "Where It All Began... Heading 🐼The very first Zoo Design Challenge started duri…" at bounding box center [369, 175] width 576 height 215
click at [115, 122] on div "🐼The very first Zoo Design Challenge started during the height of COVID. At Bur…" at bounding box center [284, 184] width 339 height 189
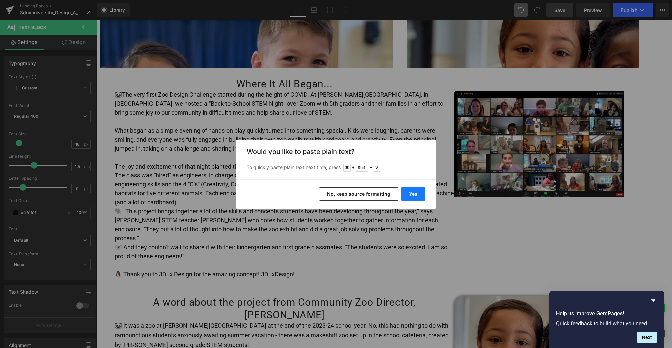
click at [414, 197] on button "Yes" at bounding box center [413, 194] width 24 height 13
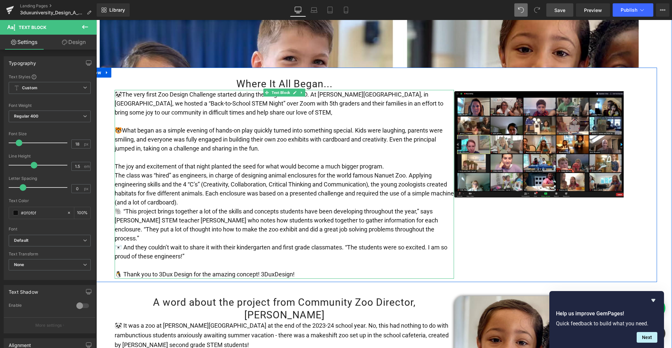
click at [390, 131] on span "🐯What began as a simple evening of hands-on play quickly turned into something …" at bounding box center [279, 139] width 328 height 25
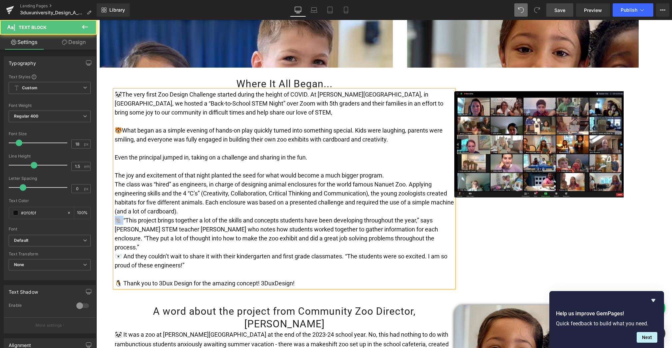
drag, startPoint x: 122, startPoint y: 211, endPoint x: 114, endPoint y: 211, distance: 8.7
click at [115, 217] on span "🐘 “This project brings together a lot of the skills and concepts students have …" at bounding box center [276, 234] width 323 height 34
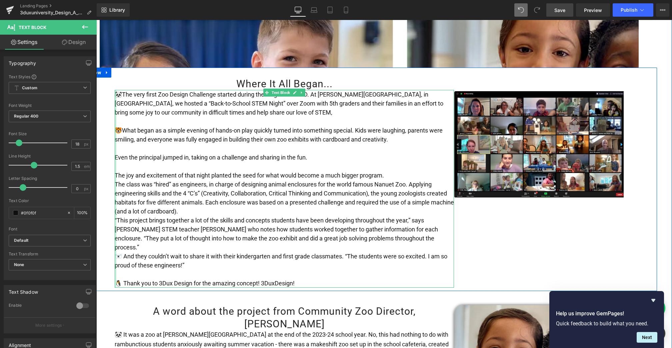
click at [115, 150] on div at bounding box center [116, 189] width 2 height 198
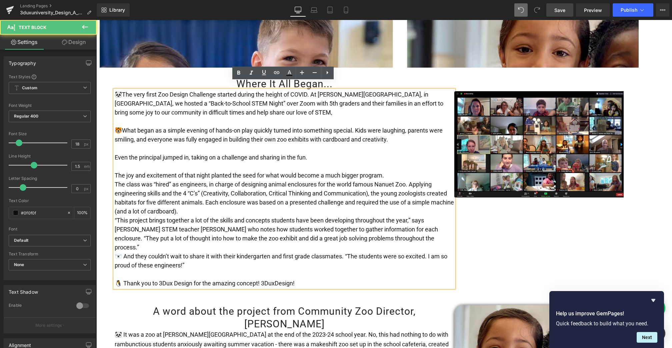
click at [115, 154] on span "Even the principal jumped in, taking on a challenge and sharing in the fun." at bounding box center [211, 157] width 193 height 7
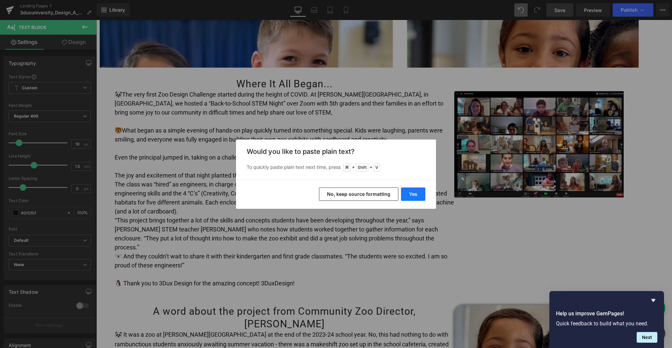
click at [411, 191] on button "Yes" at bounding box center [413, 194] width 24 height 13
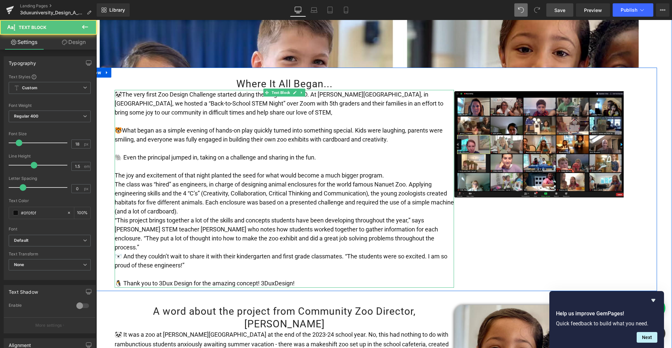
click at [329, 153] on p "🐘 Even the principal jumped in, taking on a challenge and sharing in the fun." at bounding box center [284, 157] width 339 height 9
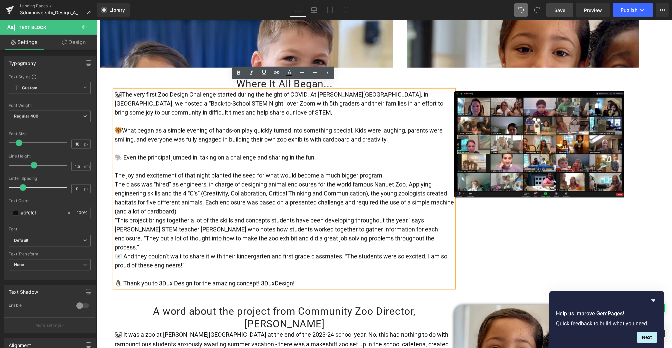
click at [259, 154] on span "🐘 Even the principal jumped in, taking on a challenge and sharing in the fun." at bounding box center [215, 157] width 201 height 7
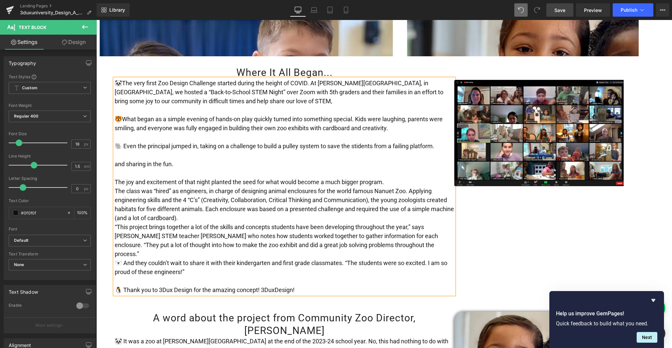
scroll to position [219, 0]
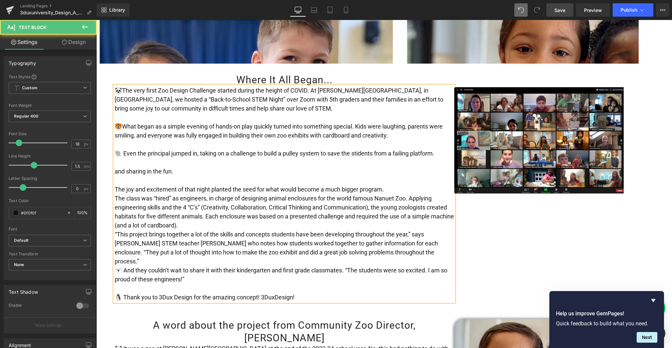
click at [201, 186] on span "The joy and excitement of that night planted the seed for what would become a m…" at bounding box center [249, 189] width 269 height 7
click at [179, 167] on p "and sharing in the fun." at bounding box center [284, 171] width 339 height 9
click at [115, 168] on span "and sharing in the fun." at bounding box center [144, 171] width 59 height 7
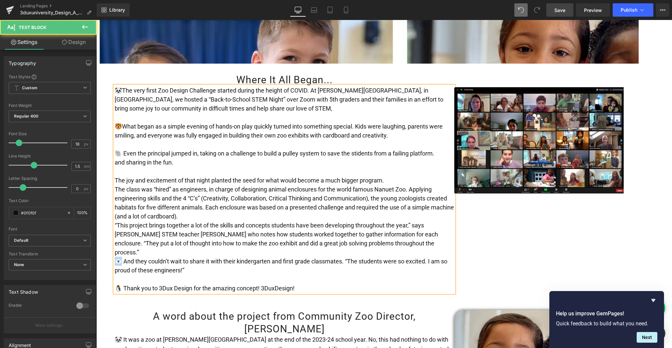
drag, startPoint x: 120, startPoint y: 245, endPoint x: 114, endPoint y: 245, distance: 6.7
click at [115, 258] on span "🐻‍❄️ And they couldn’t wait to share it with their kindergarten and first grade…" at bounding box center [281, 266] width 333 height 16
